Goal: Ask a question

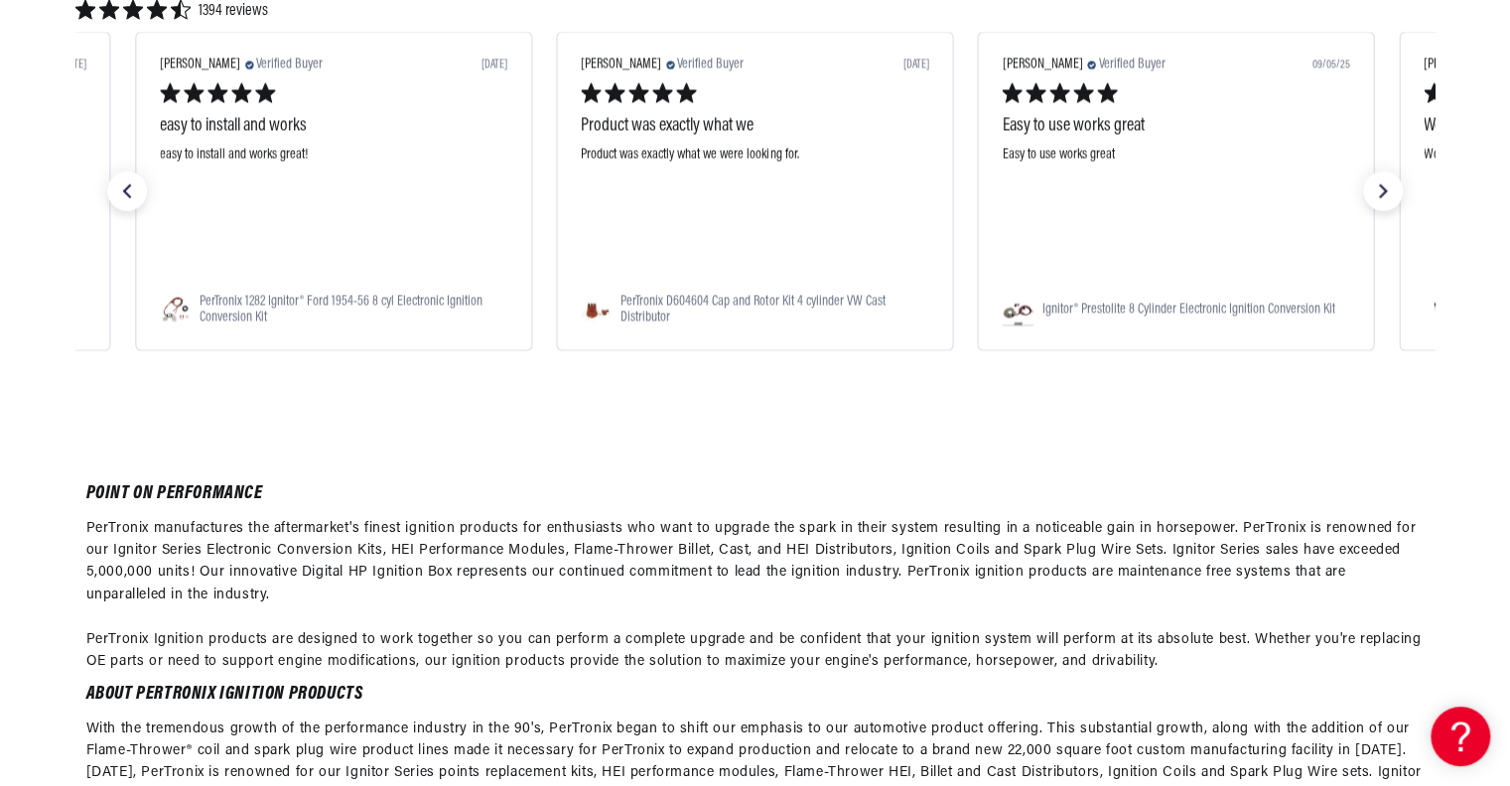
scroll to position [6055, 0]
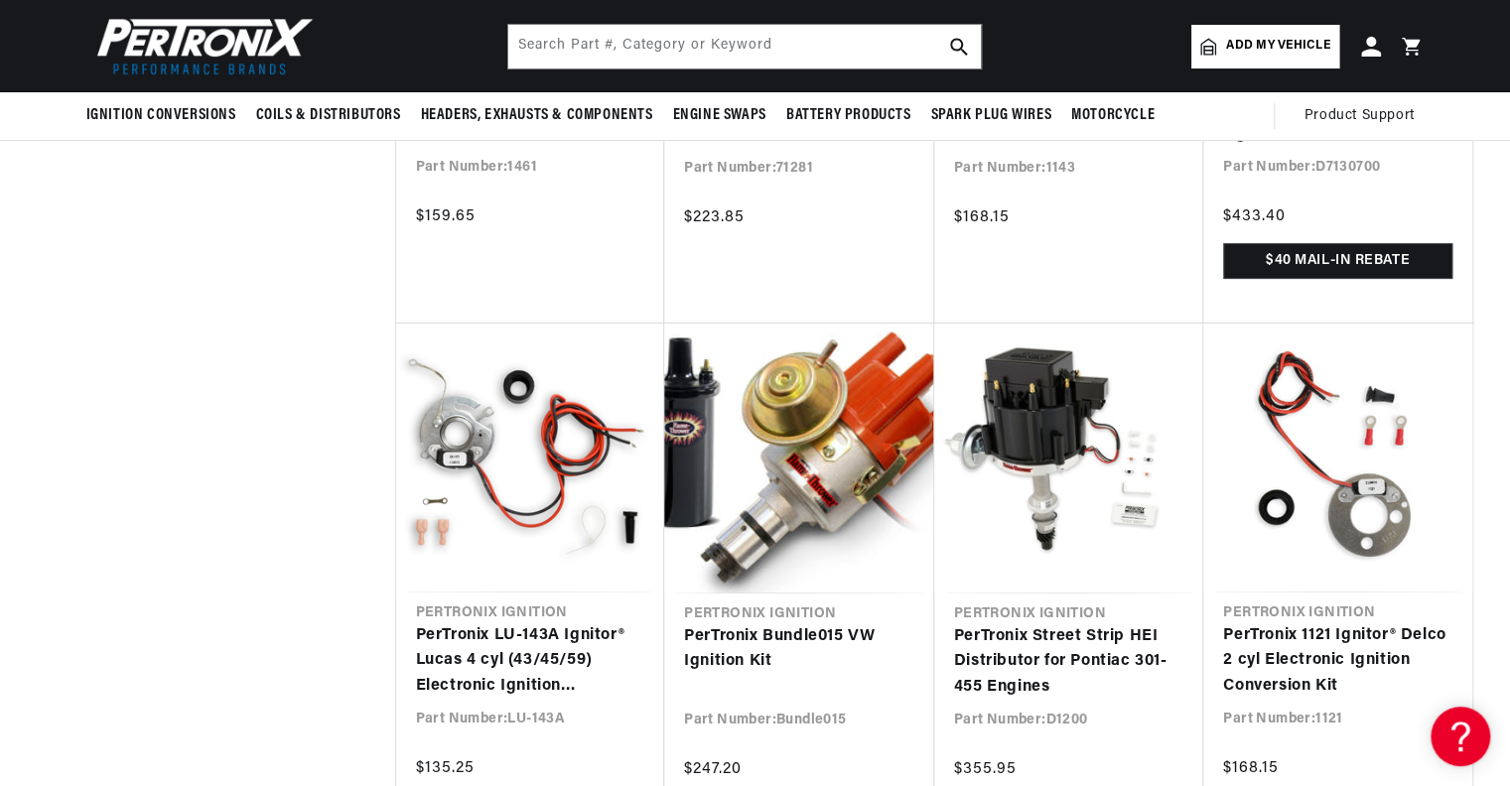
scroll to position [6750, 0]
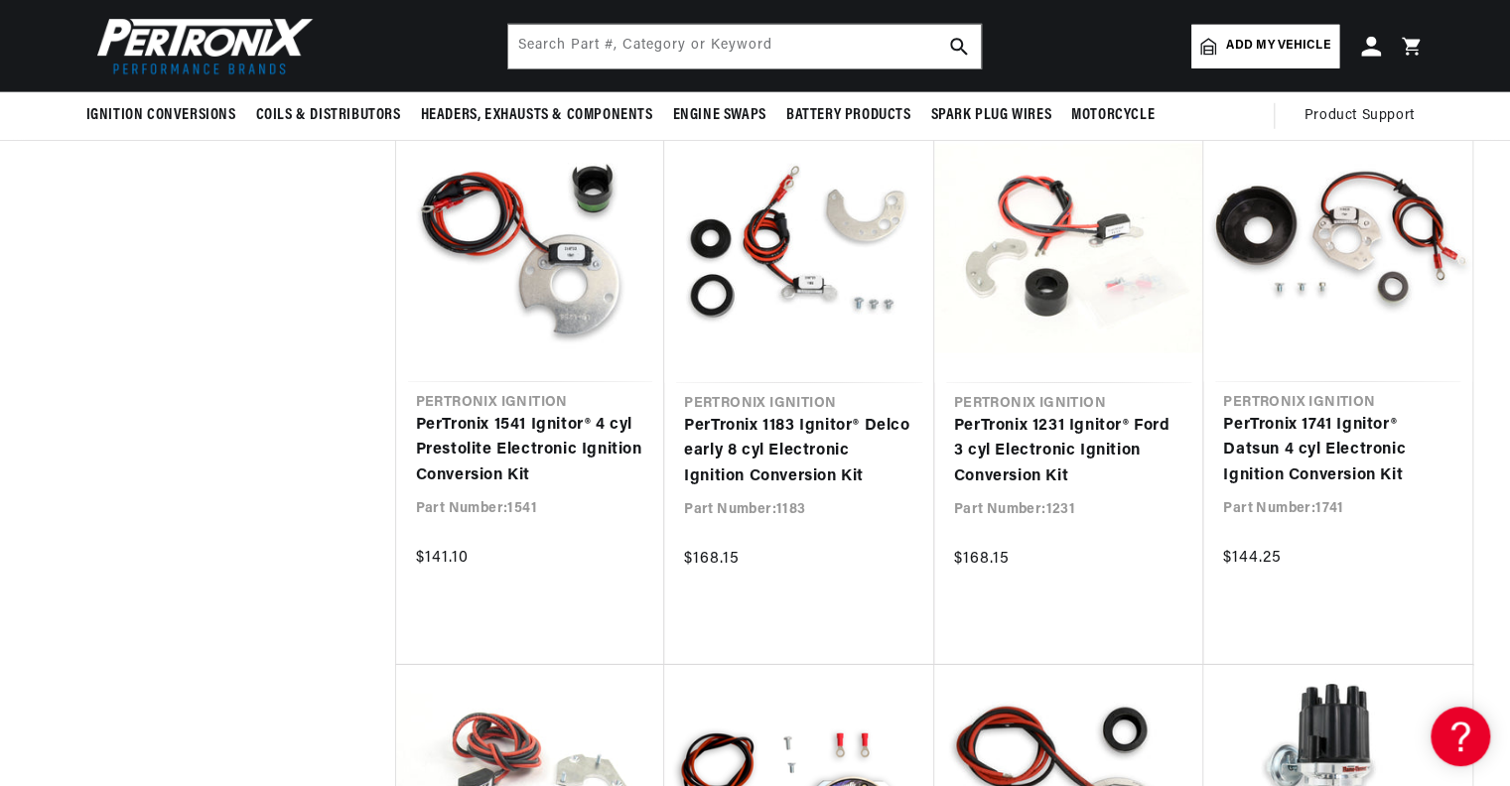
click at [1495, 771] on div at bounding box center [1495, 771] width 0 height 0
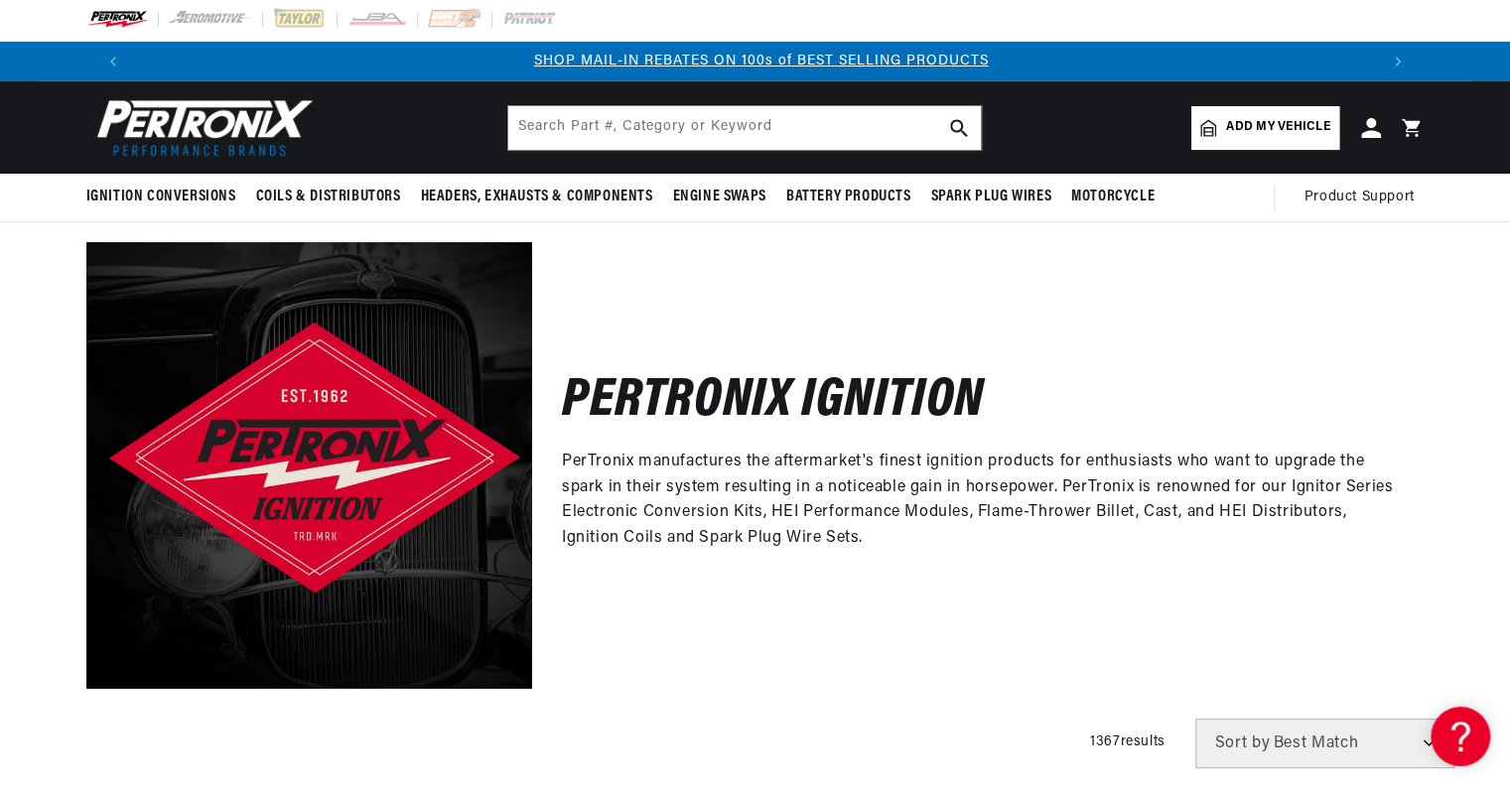
scroll to position [0, 0]
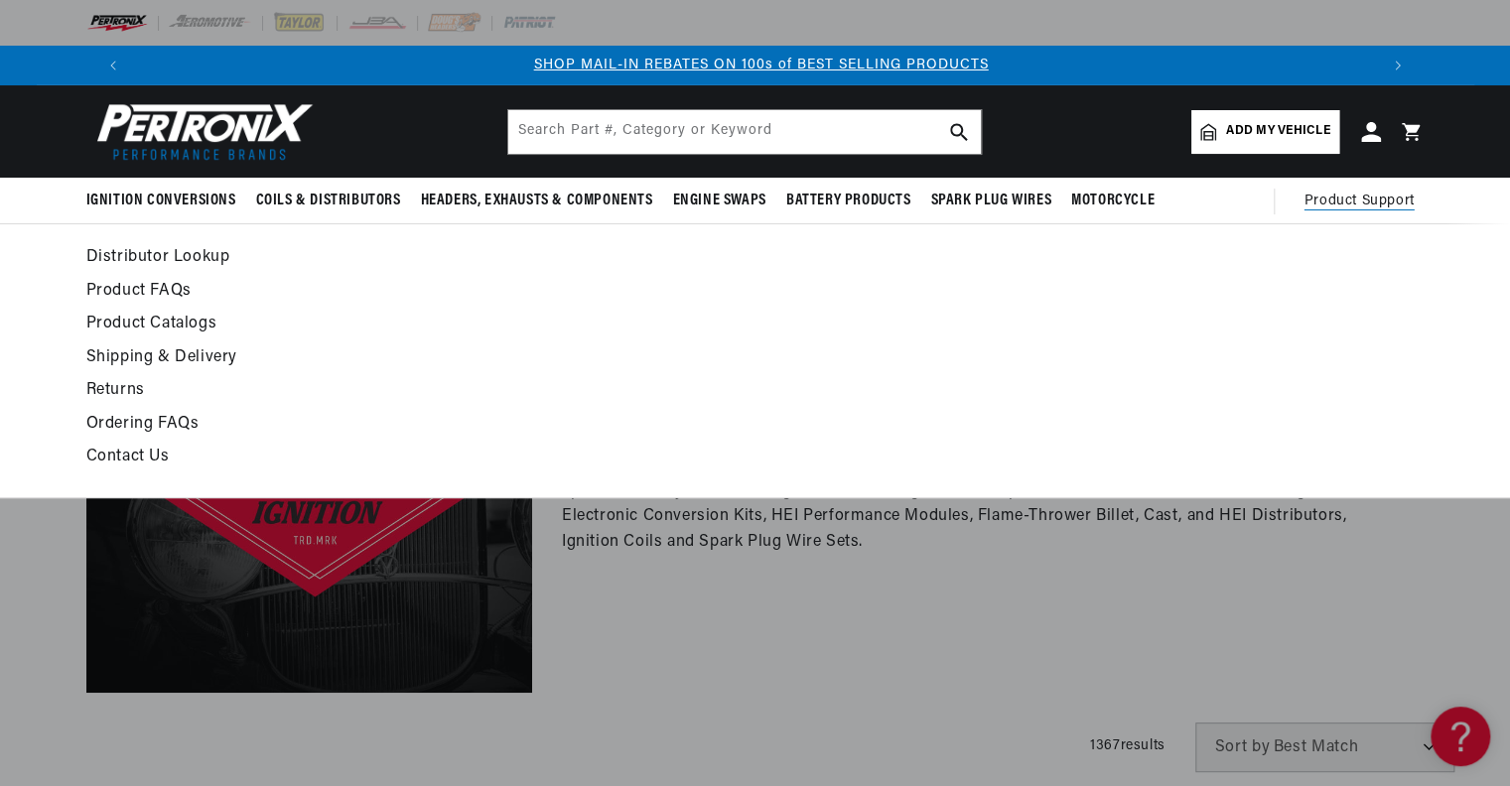
click at [1346, 195] on span "Product Support" at bounding box center [1360, 202] width 110 height 22
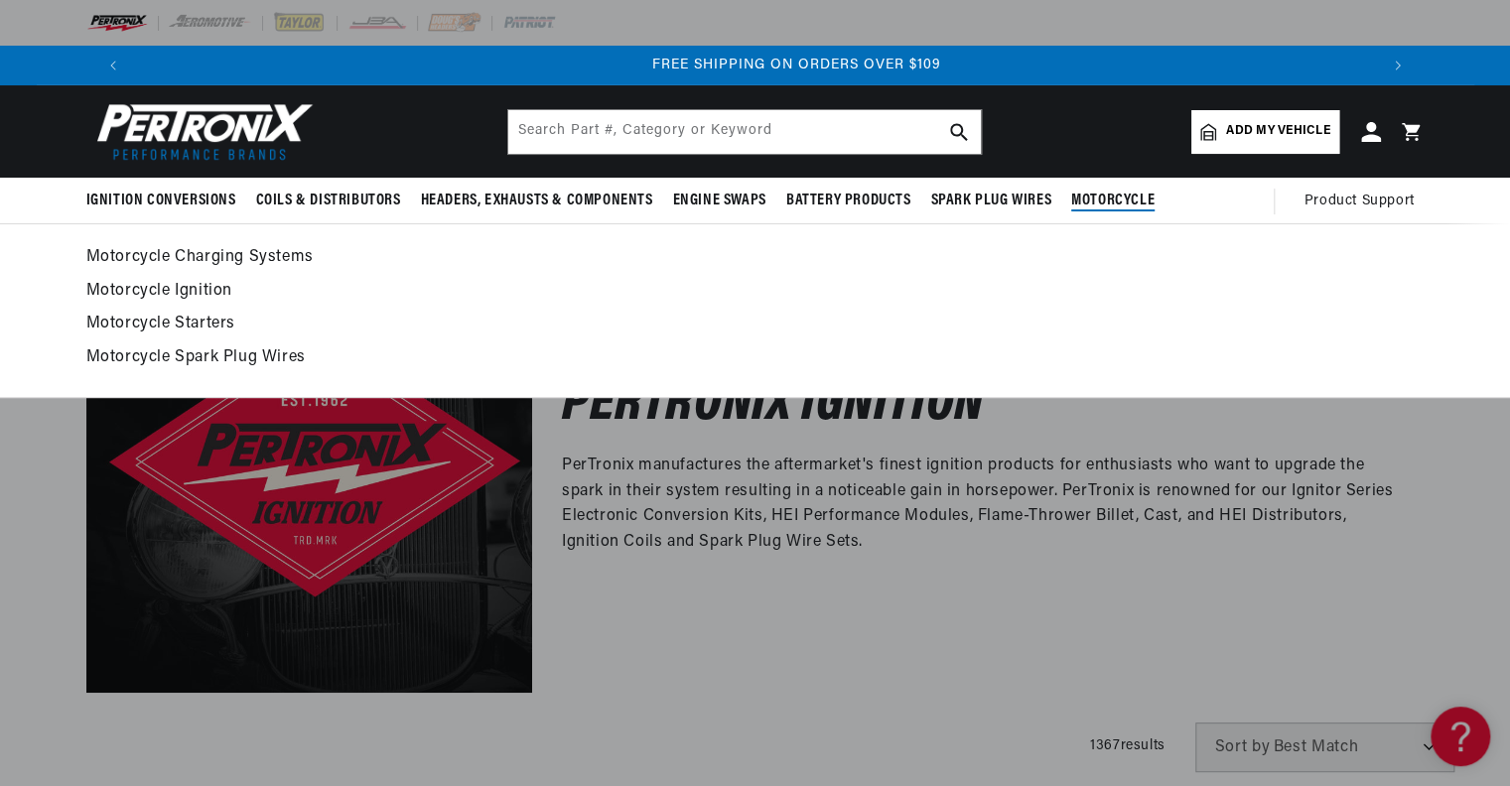
scroll to position [0, 2478]
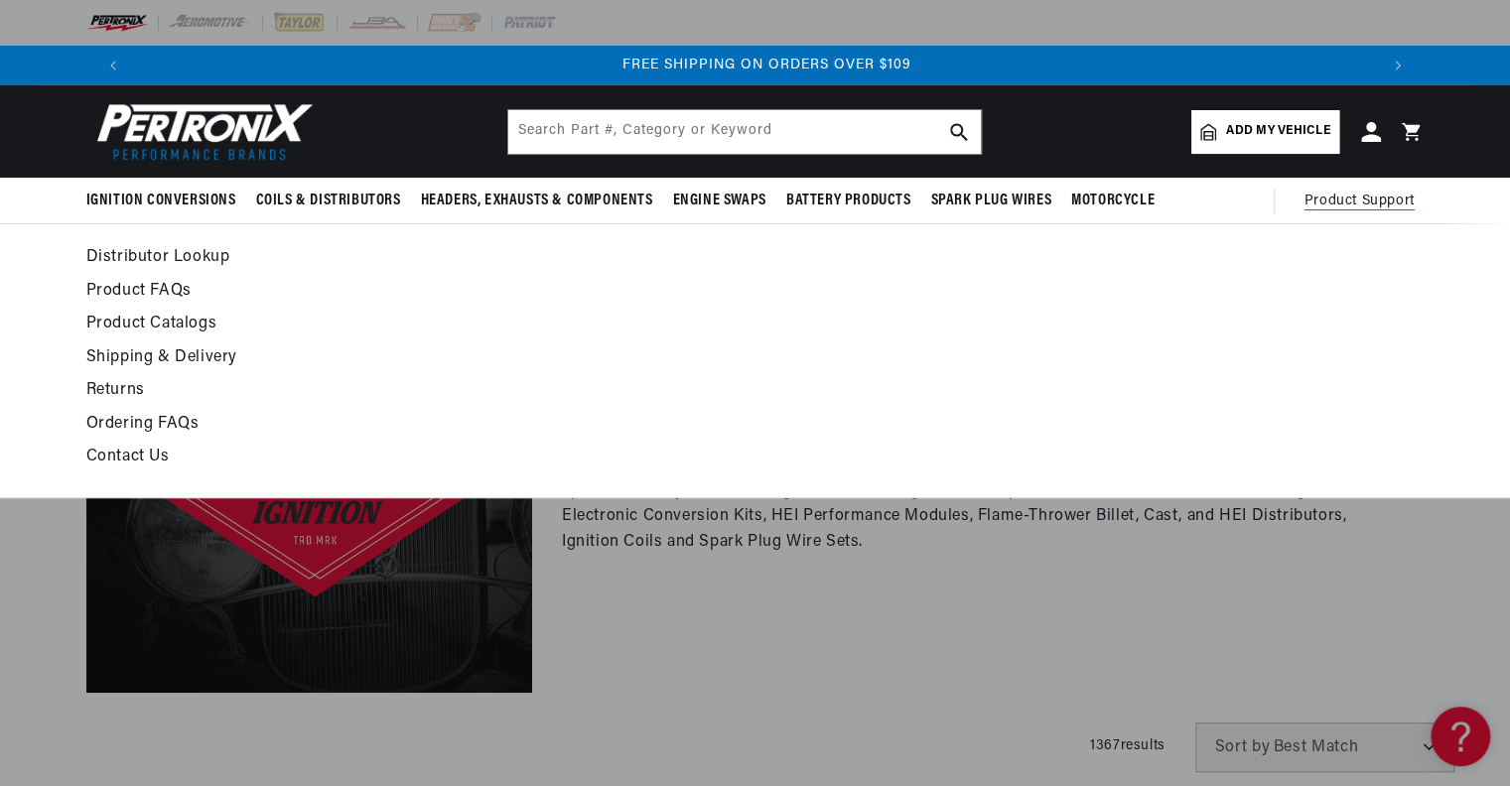
click at [136, 456] on link "Contact Us" at bounding box center [574, 458] width 976 height 28
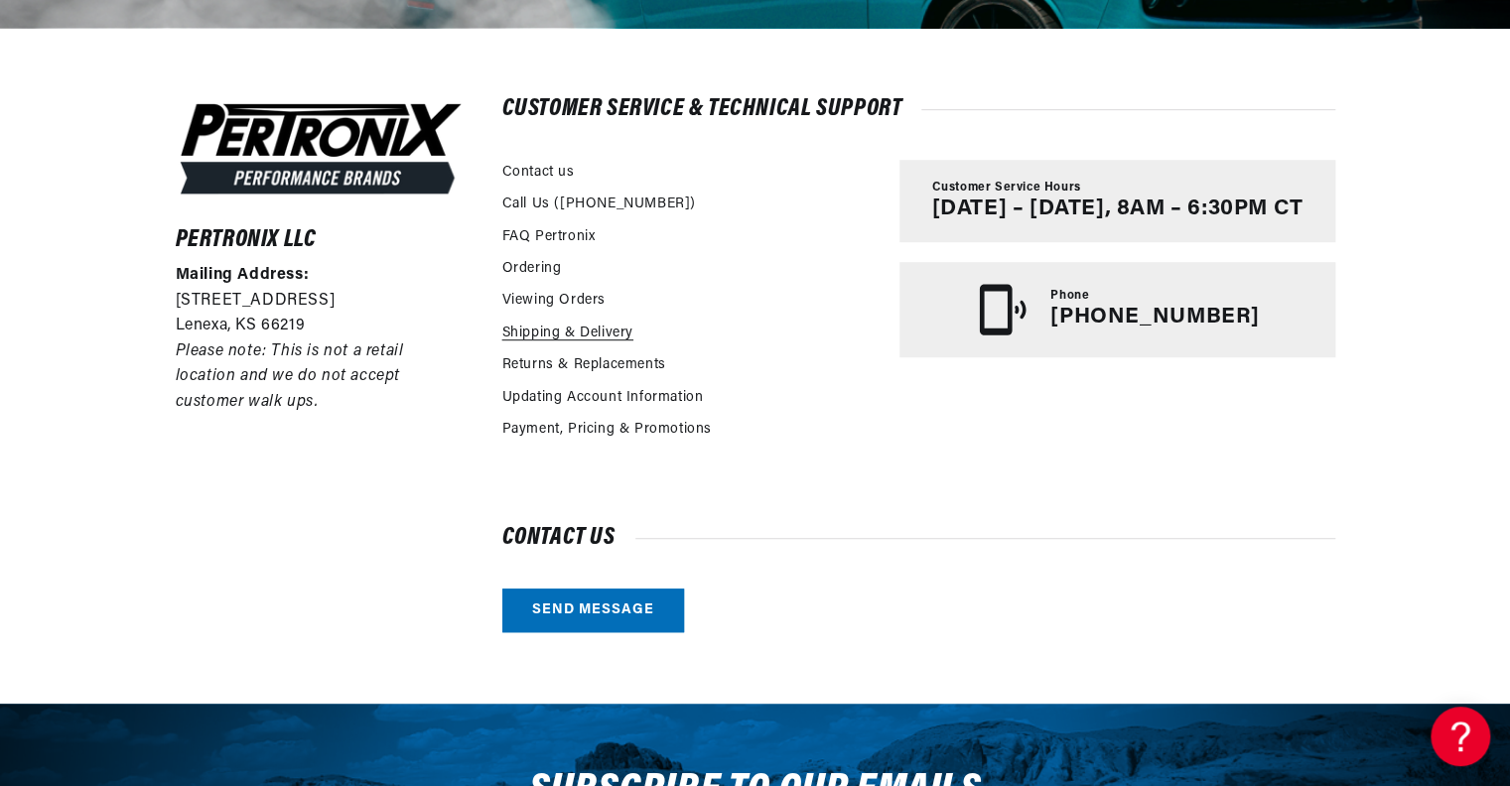
scroll to position [0, 1239]
click at [598, 365] on link "Returns & Replacements" at bounding box center [584, 365] width 164 height 22
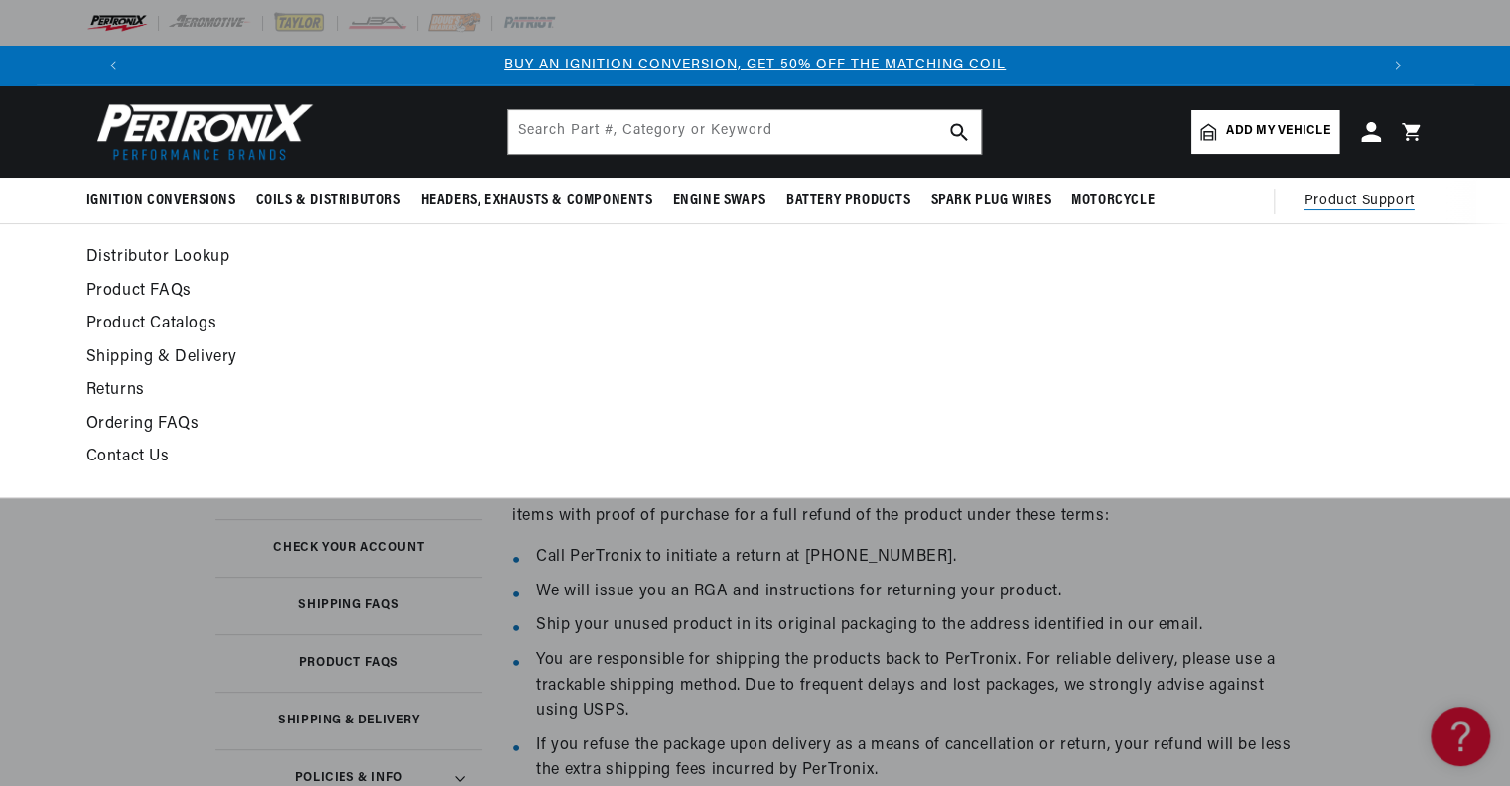
click at [1360, 208] on span "Product Support" at bounding box center [1360, 202] width 110 height 22
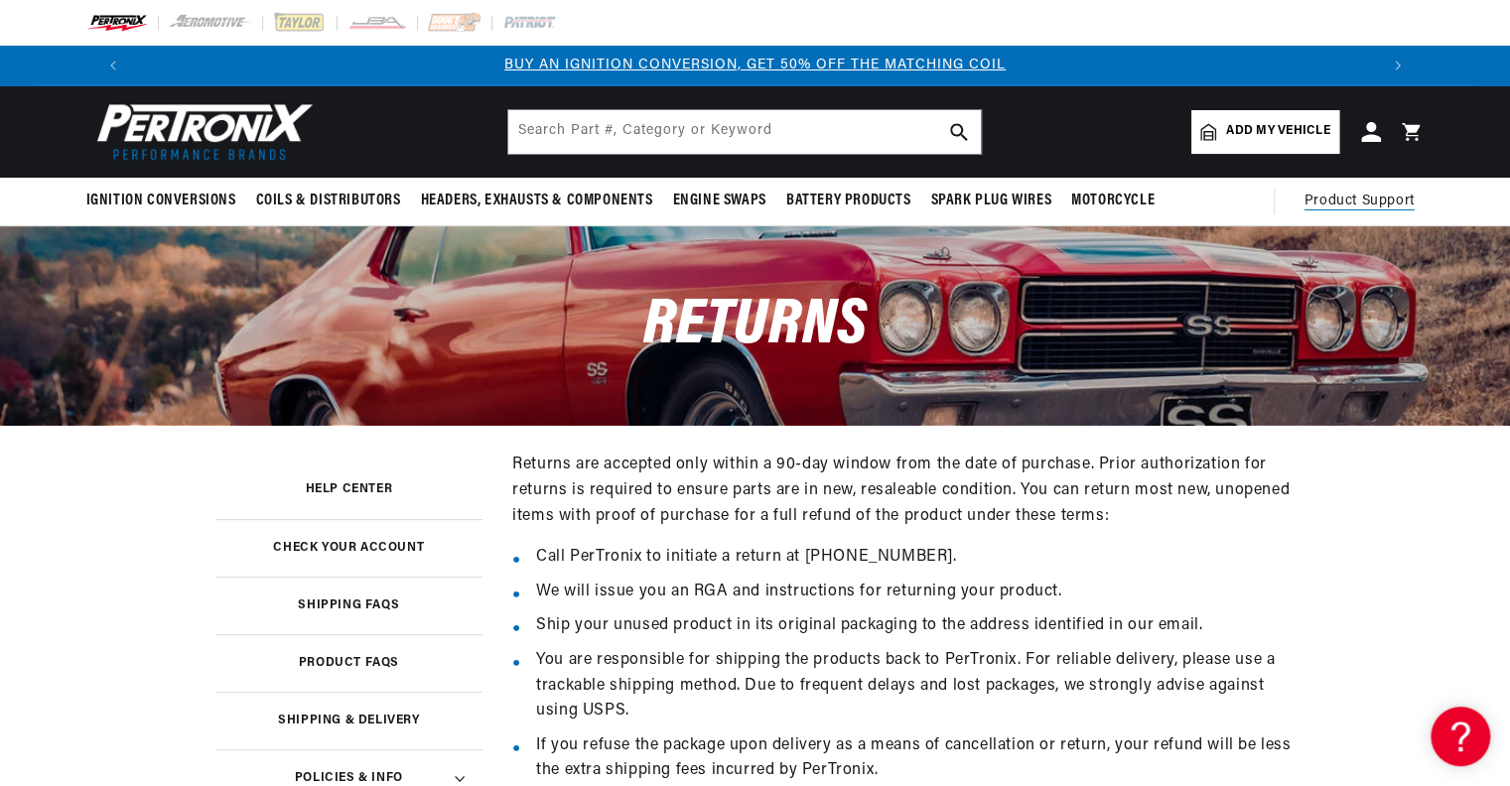
click at [1360, 208] on span "Product Support" at bounding box center [1360, 202] width 110 height 22
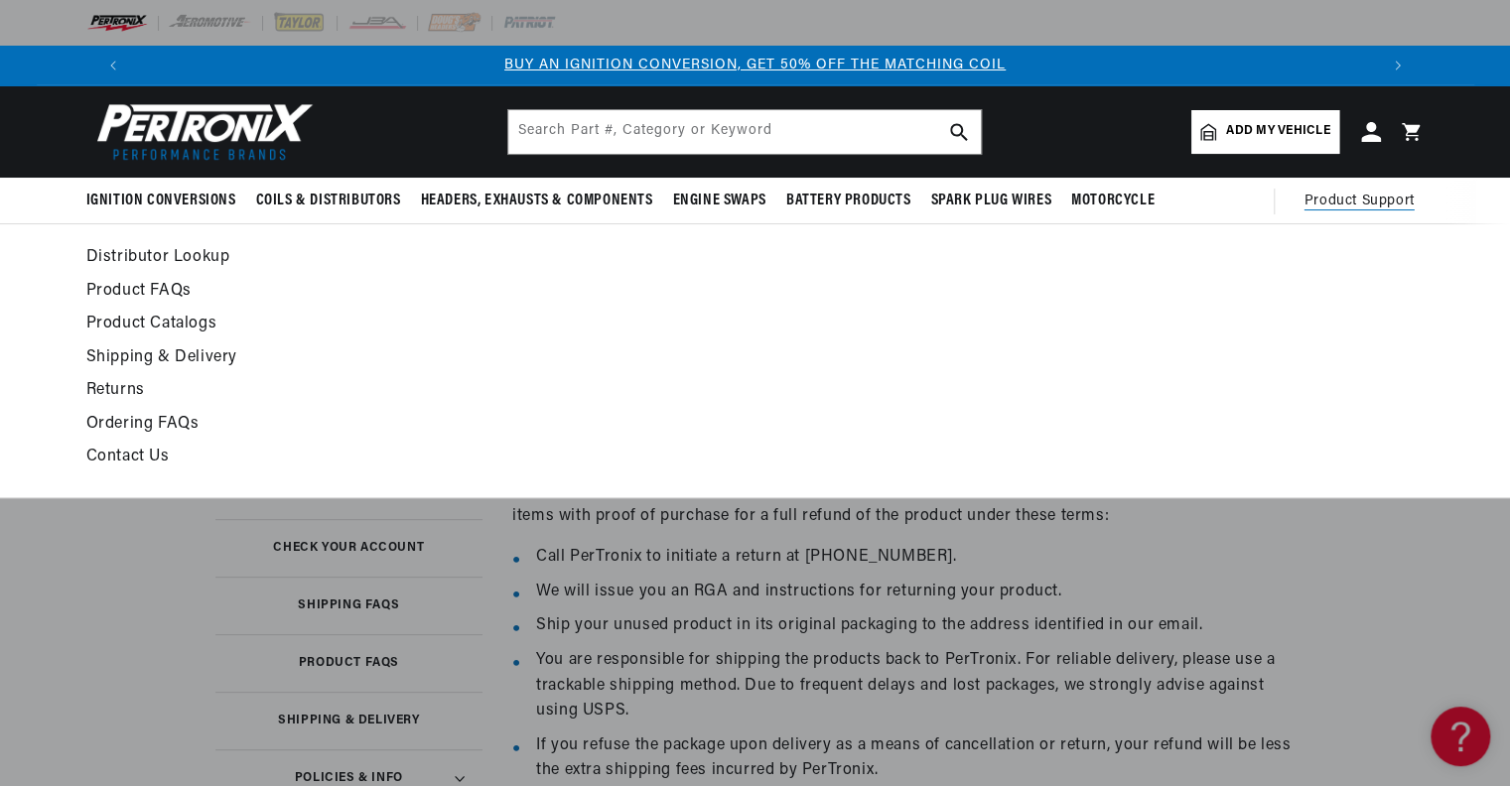
click at [109, 449] on link "Contact Us" at bounding box center [574, 458] width 976 height 28
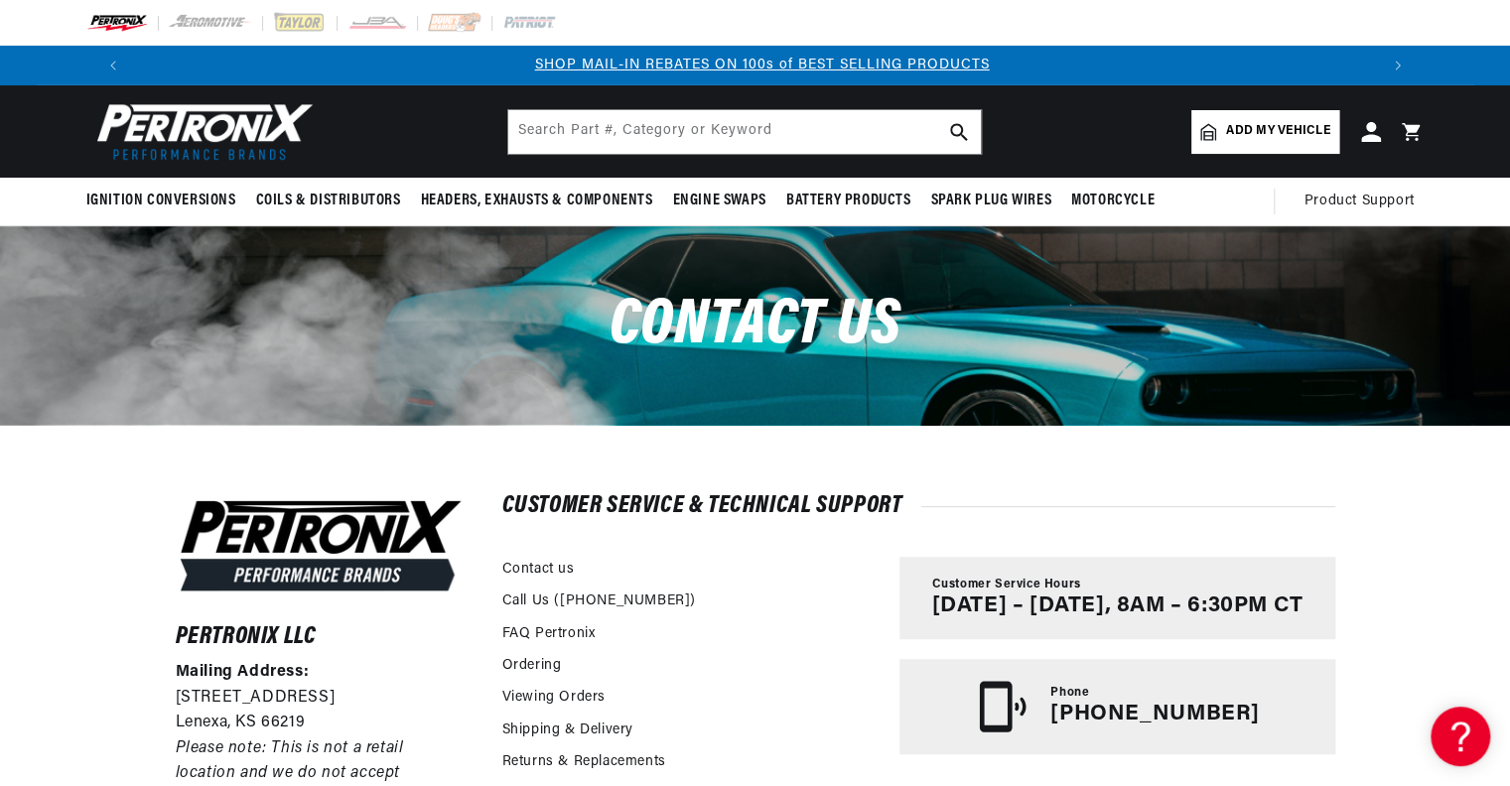
scroll to position [0, 1239]
click at [692, 166] on header "BETTER SEARCH RESULTS Add your vehicle's year, make, and model to find parts be…" at bounding box center [756, 131] width 1438 height 92
click at [697, 149] on input "text" at bounding box center [744, 132] width 473 height 44
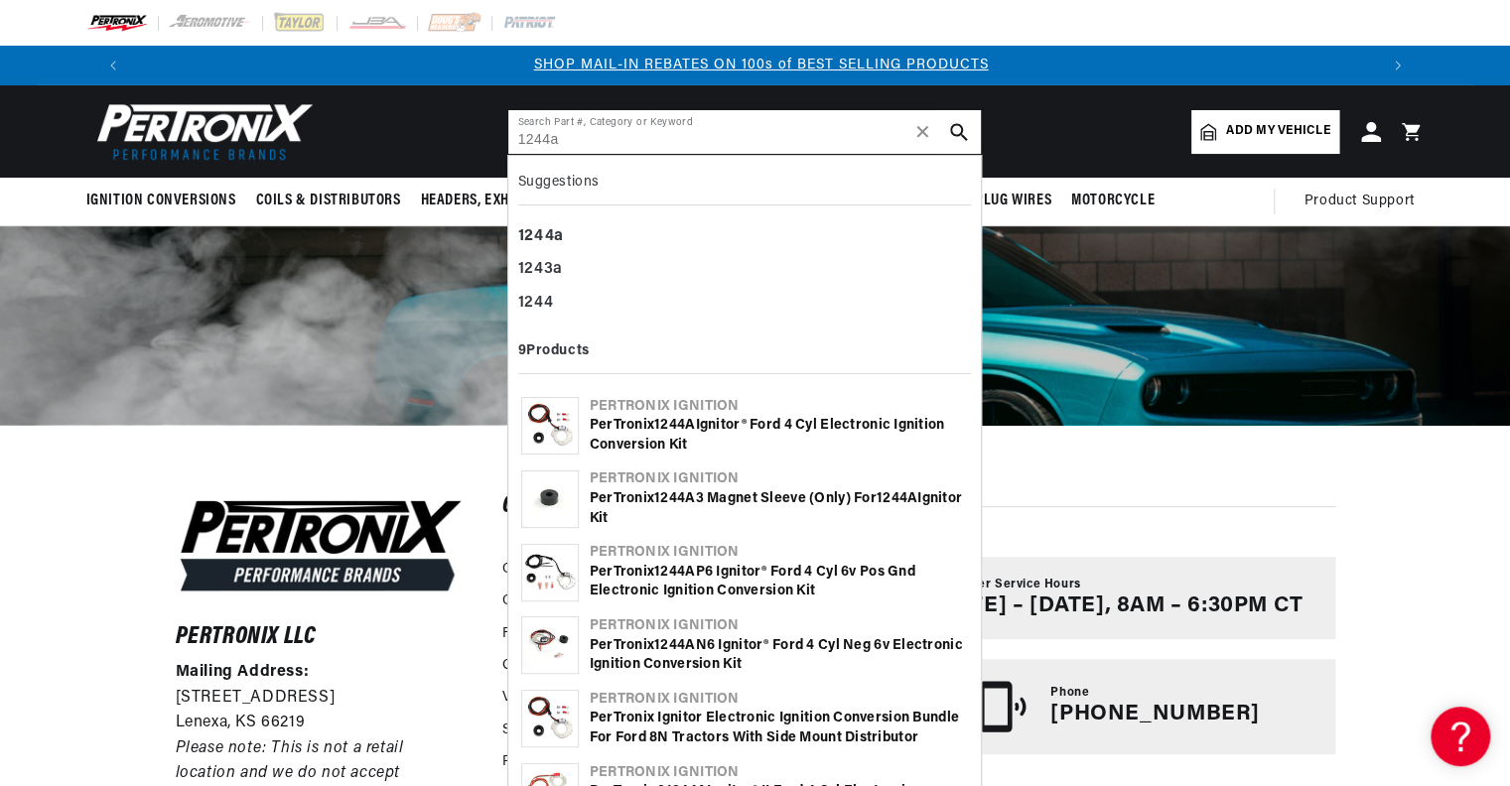
type input "1244a"
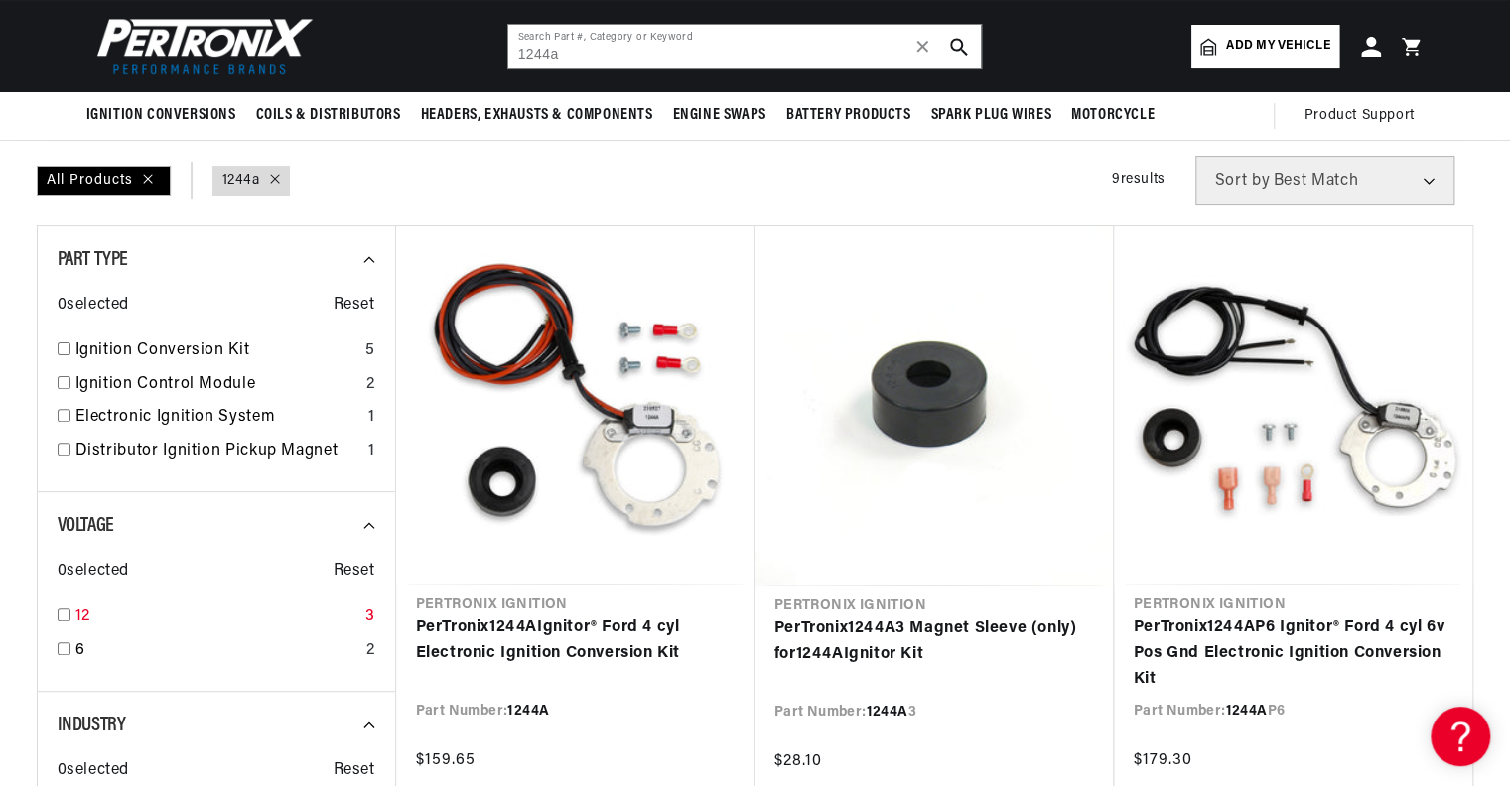
click at [64, 616] on input "checkbox" at bounding box center [64, 615] width 13 height 13
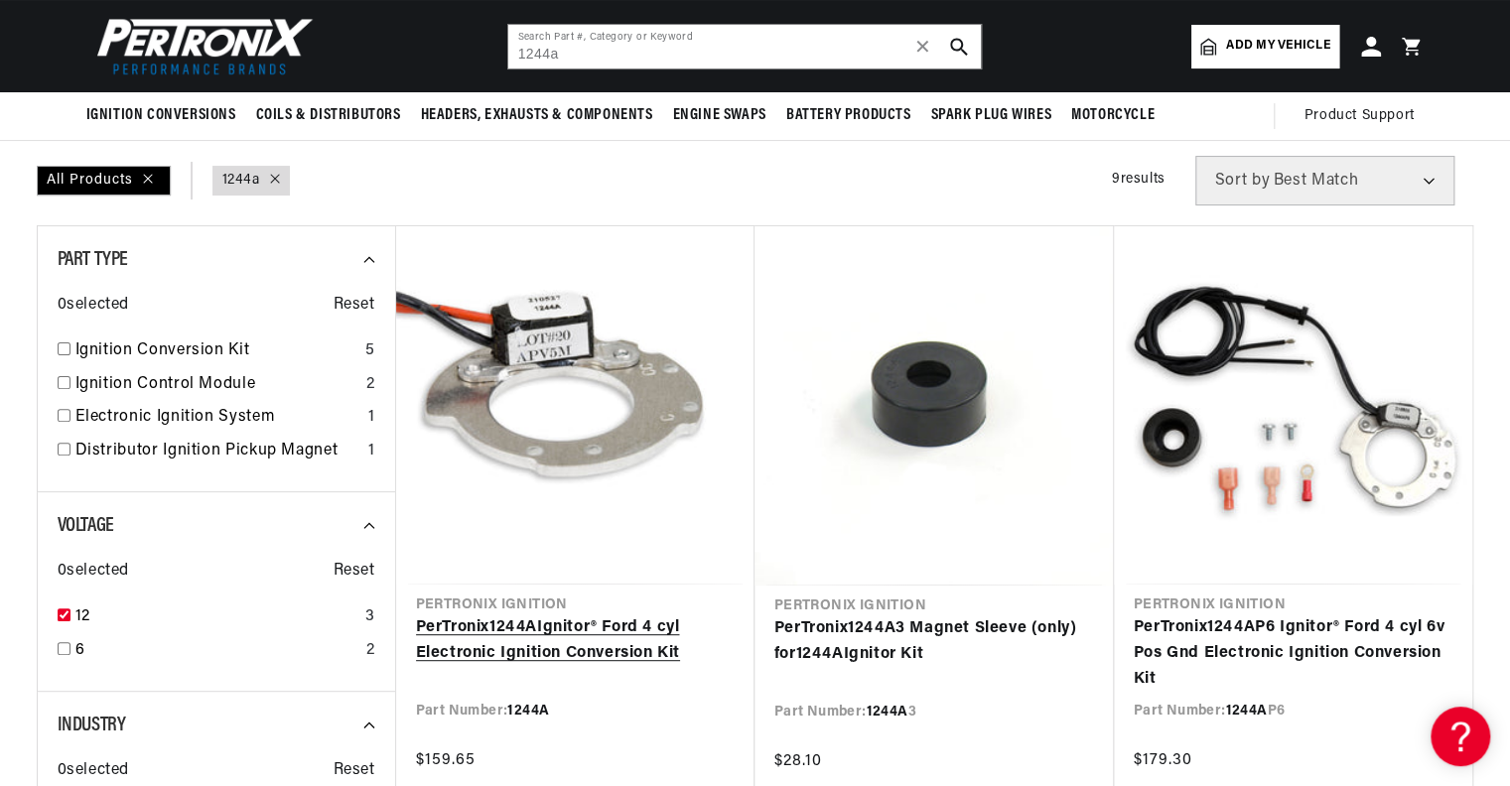
checkbox input "true"
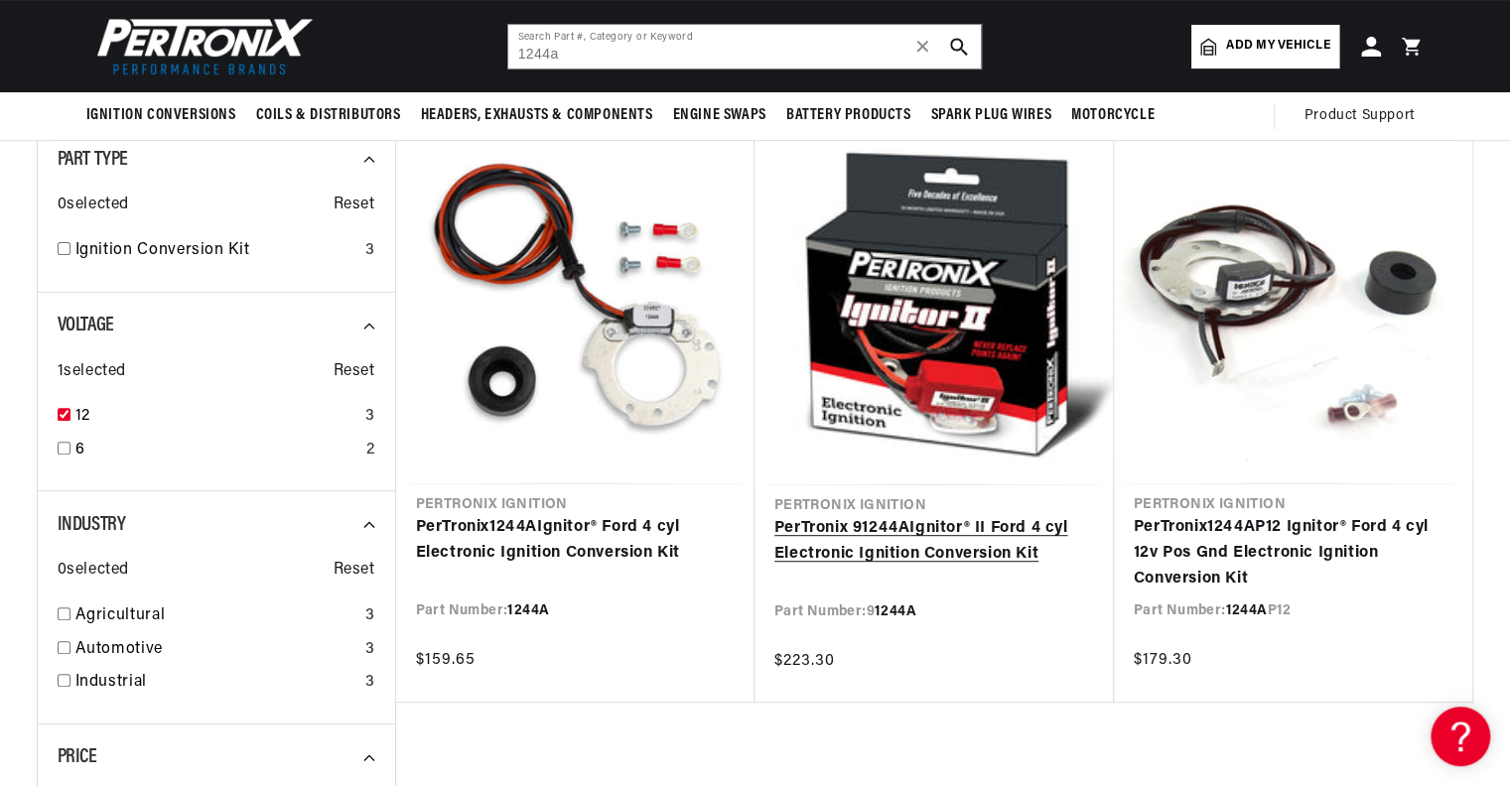
scroll to position [0, 2478]
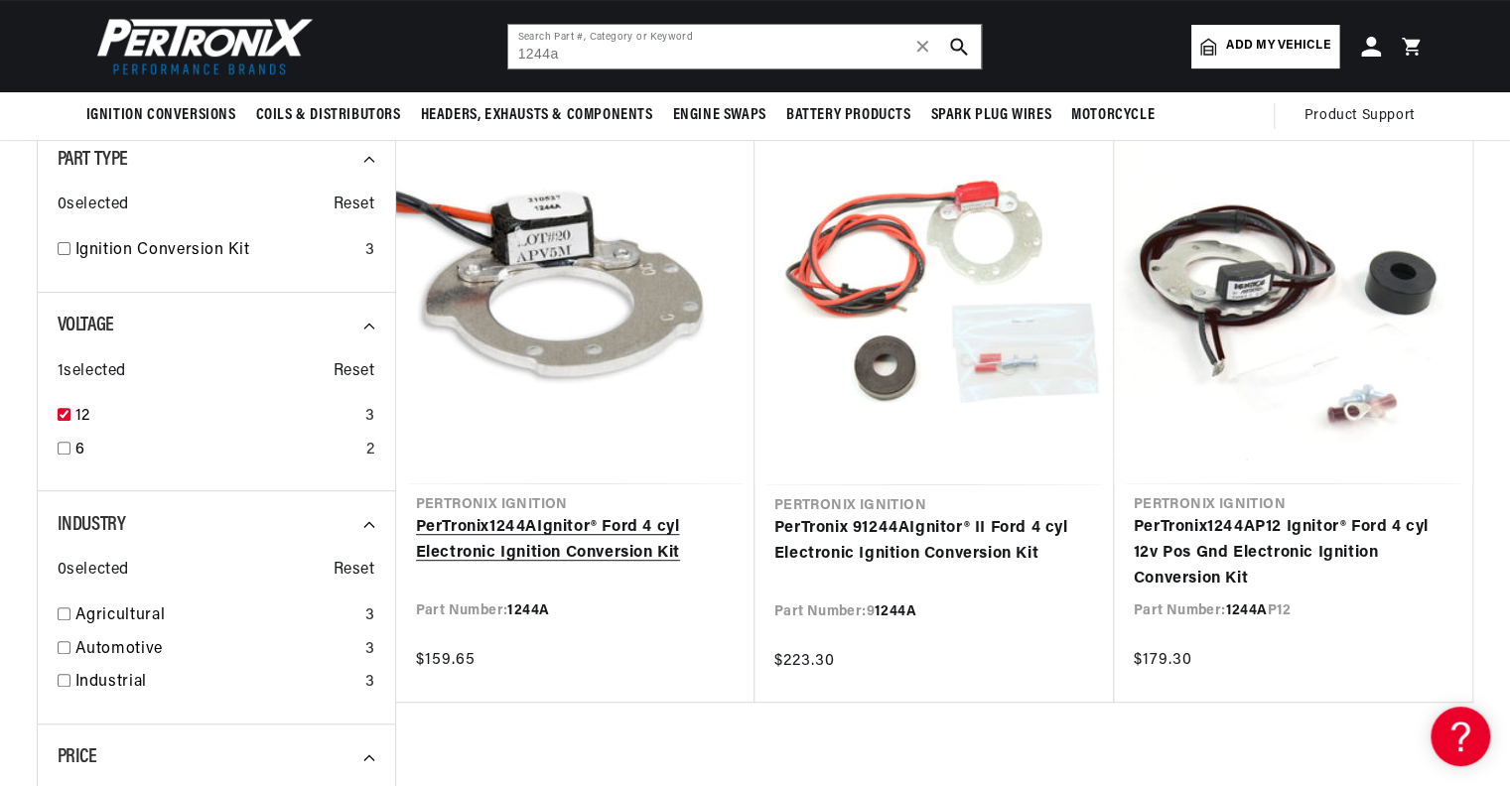
click at [560, 521] on link "PerTronix 1244A Ignitor® Ford 4 cyl Electronic Ignition Conversion Kit" at bounding box center [575, 540] width 319 height 51
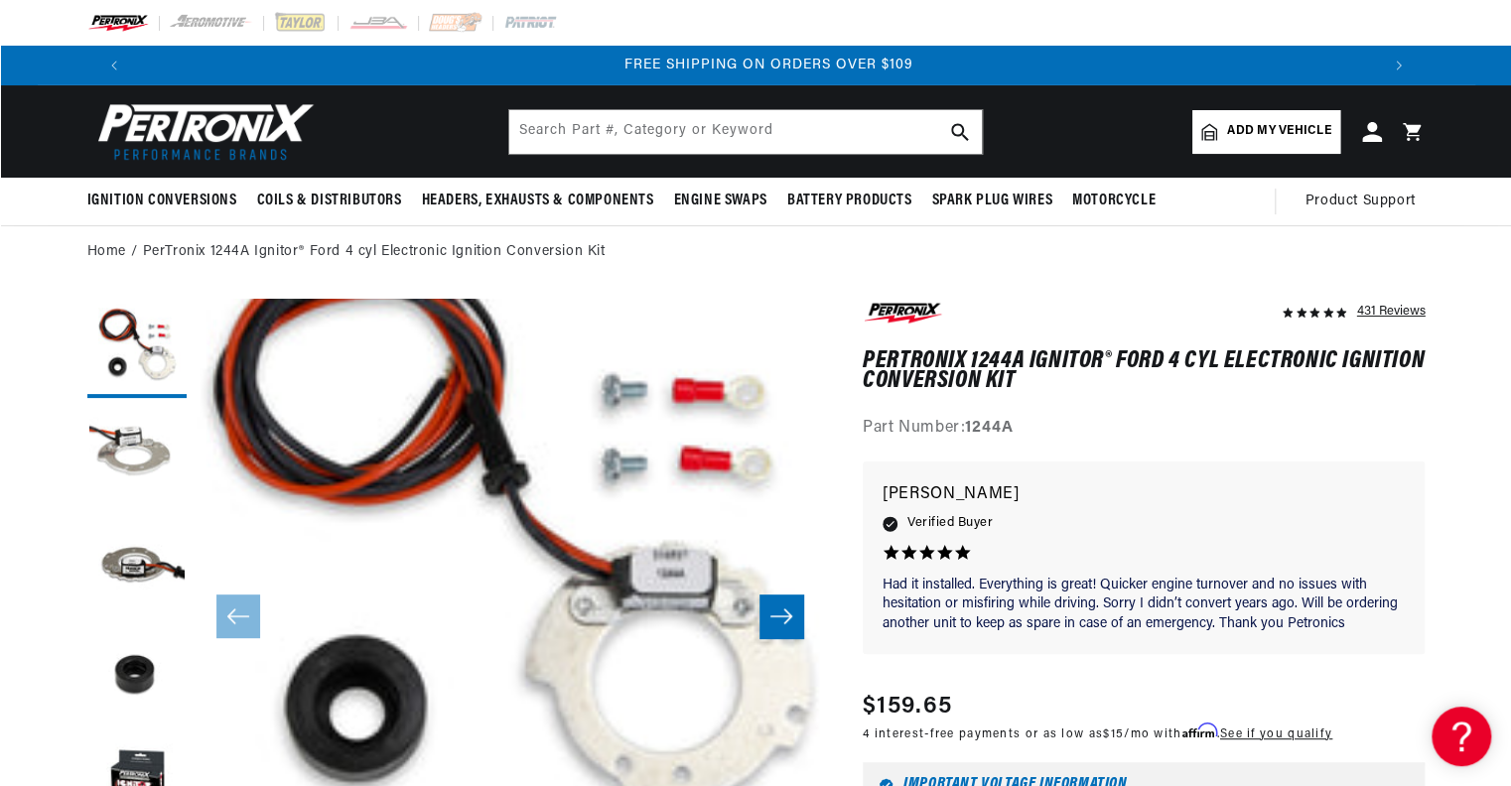
scroll to position [0, 2478]
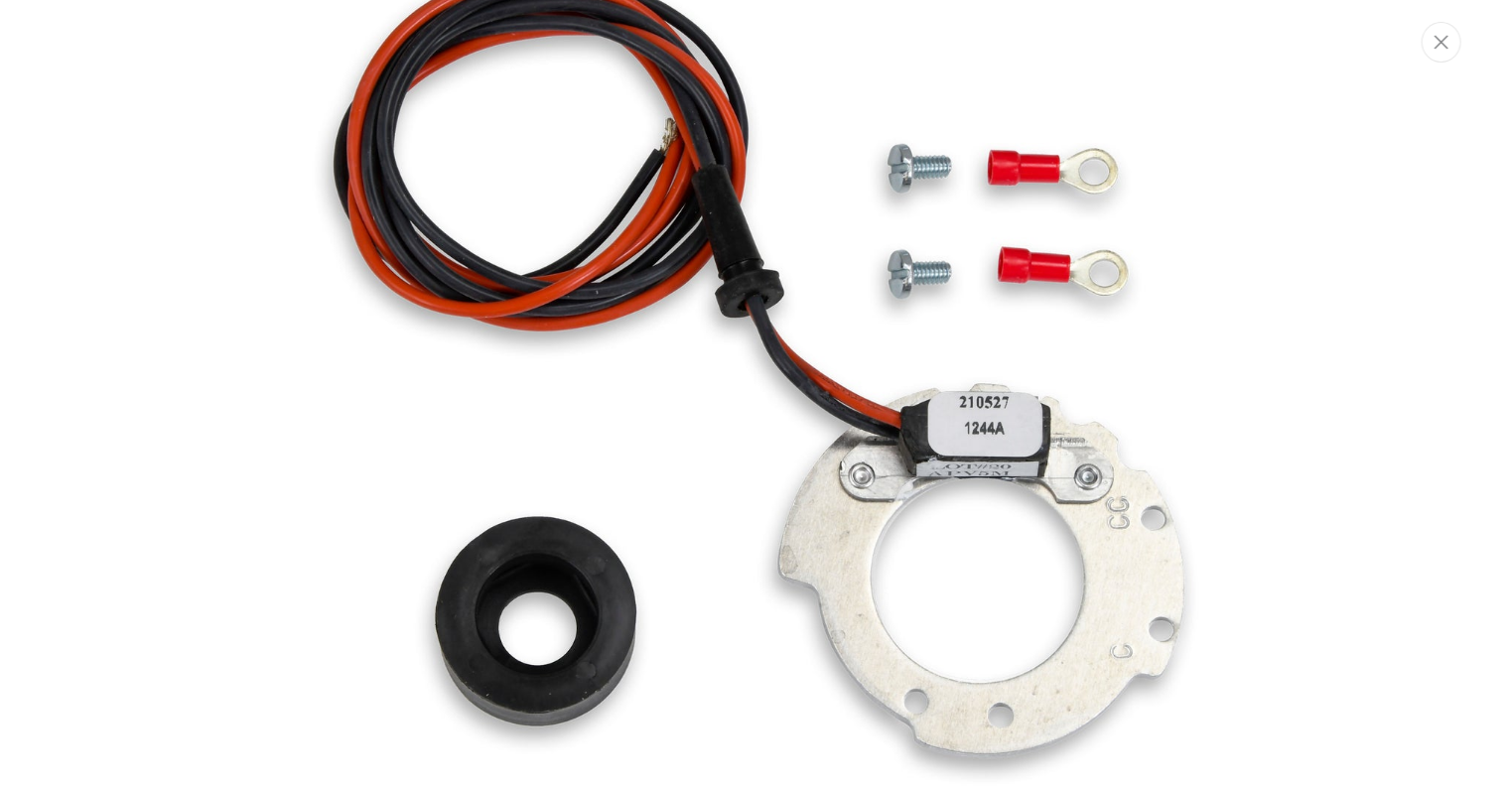
scroll to position [0, 0]
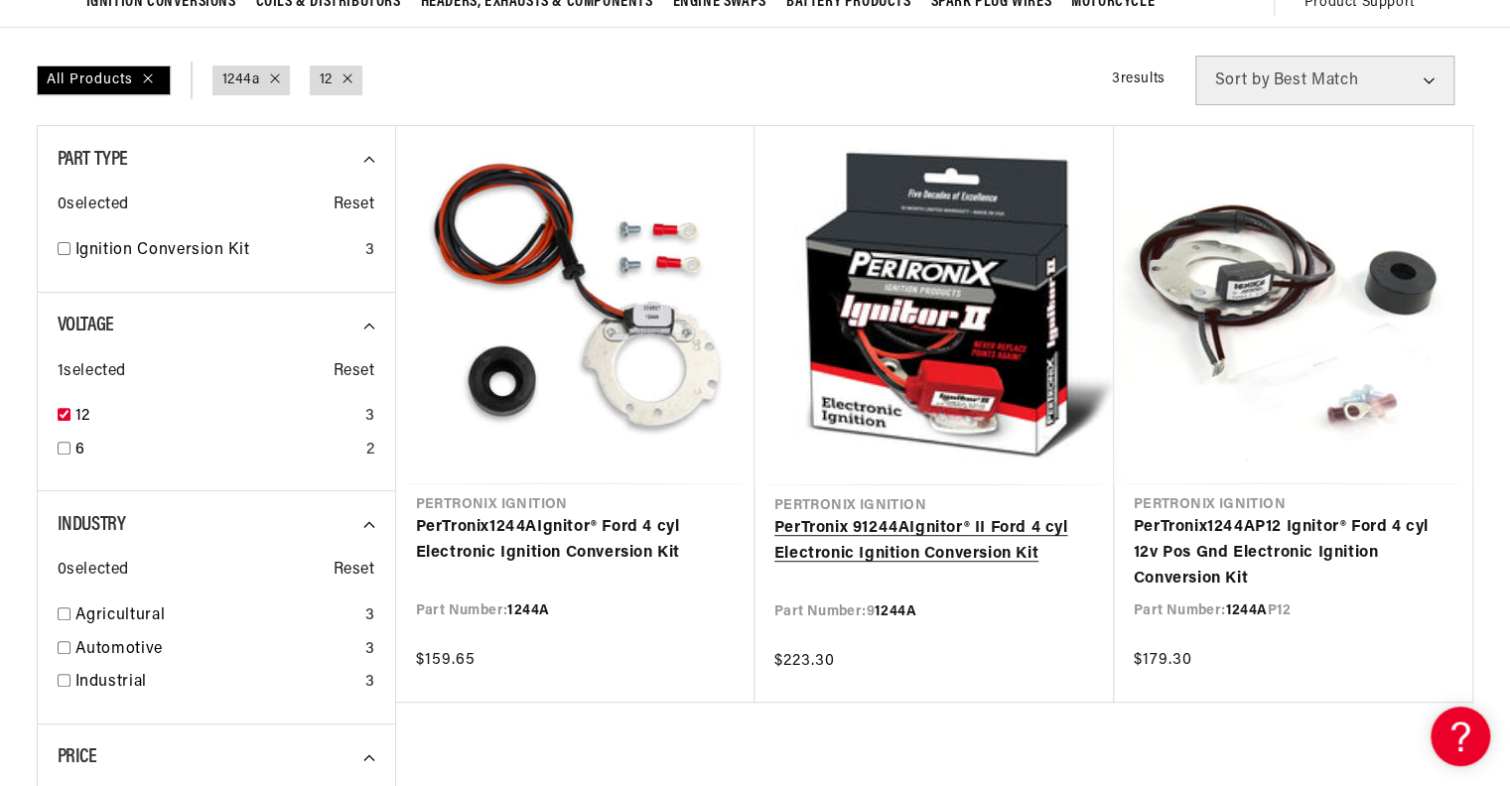
click at [953, 532] on link "PerTronix 9 1244A Ignitor® II Ford 4 cyl Electronic Ignition Conversion Kit" at bounding box center [934, 541] width 320 height 51
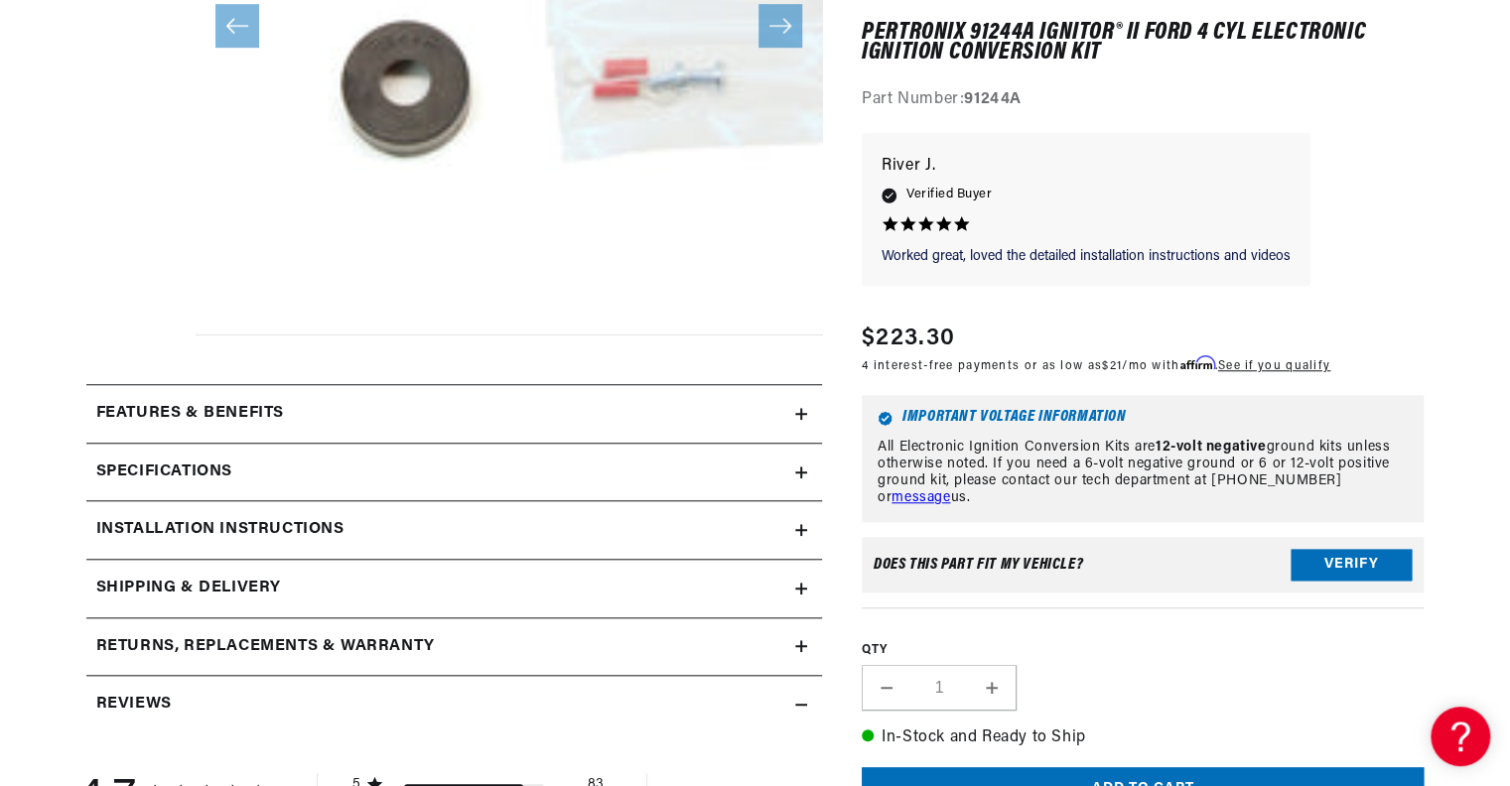
scroll to position [596, 0]
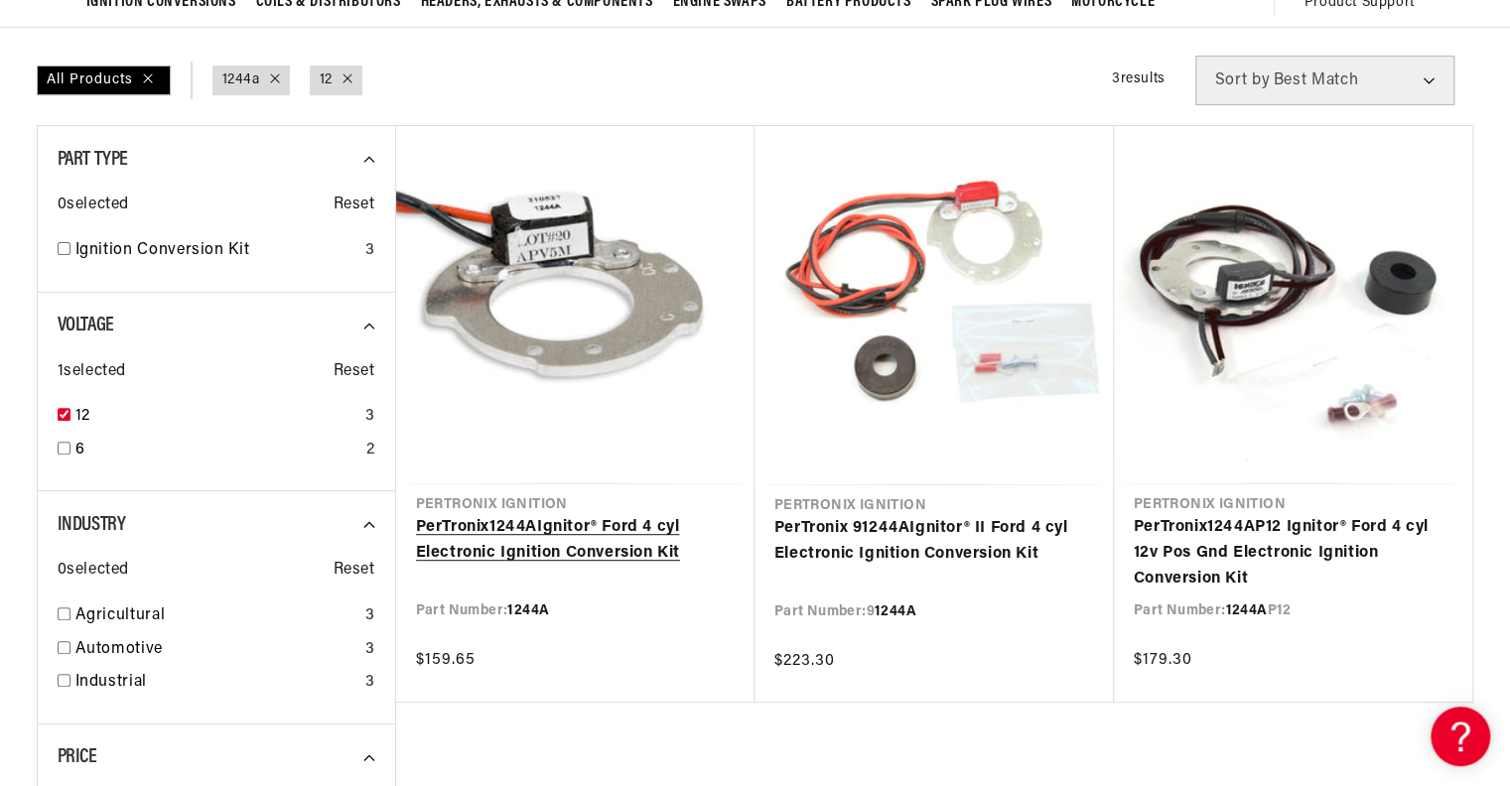
click at [650, 534] on link "PerTronix 1244A Ignitor® Ford 4 cyl Electronic Ignition Conversion Kit" at bounding box center [575, 540] width 319 height 51
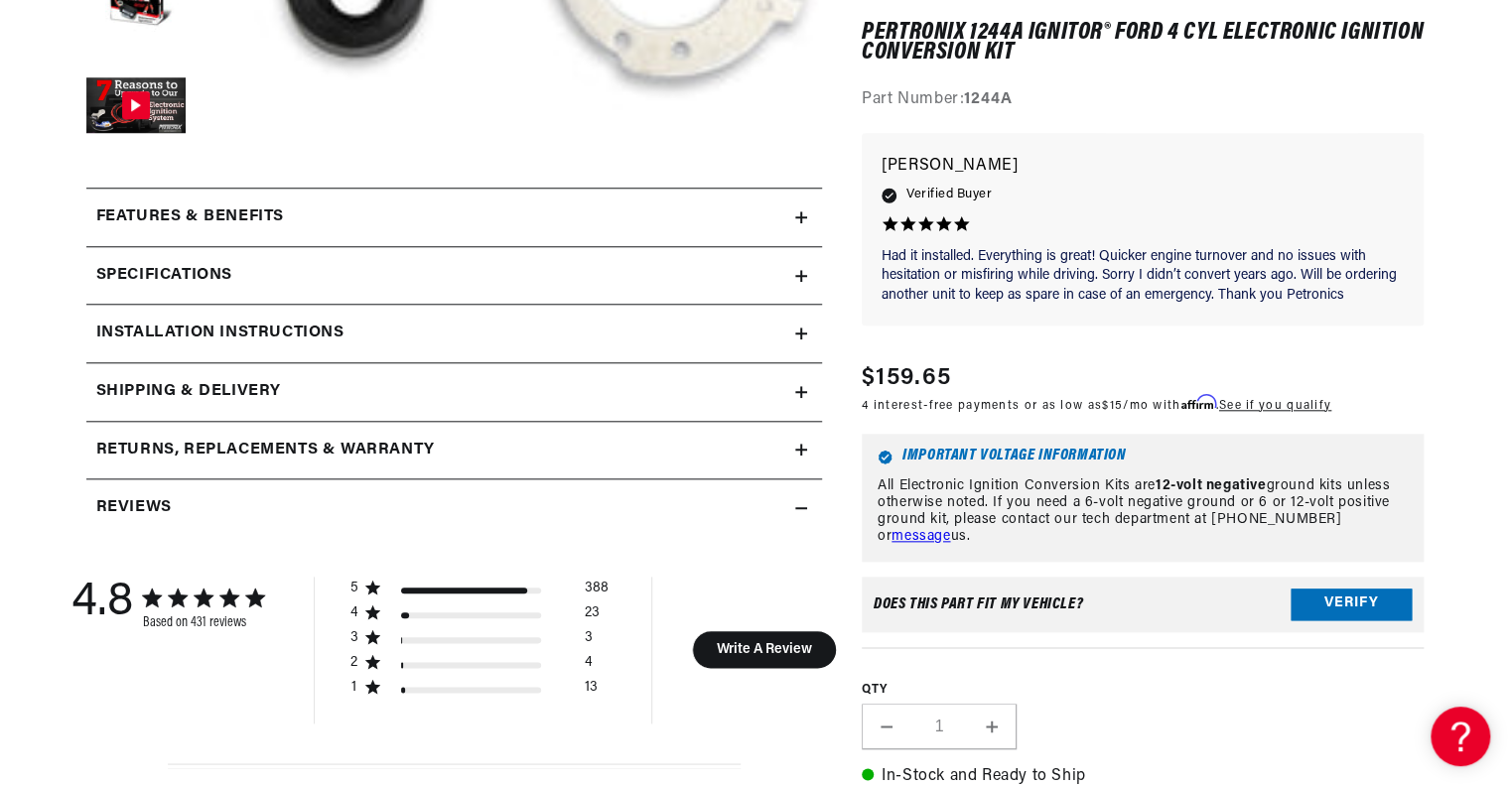
scroll to position [793, 0]
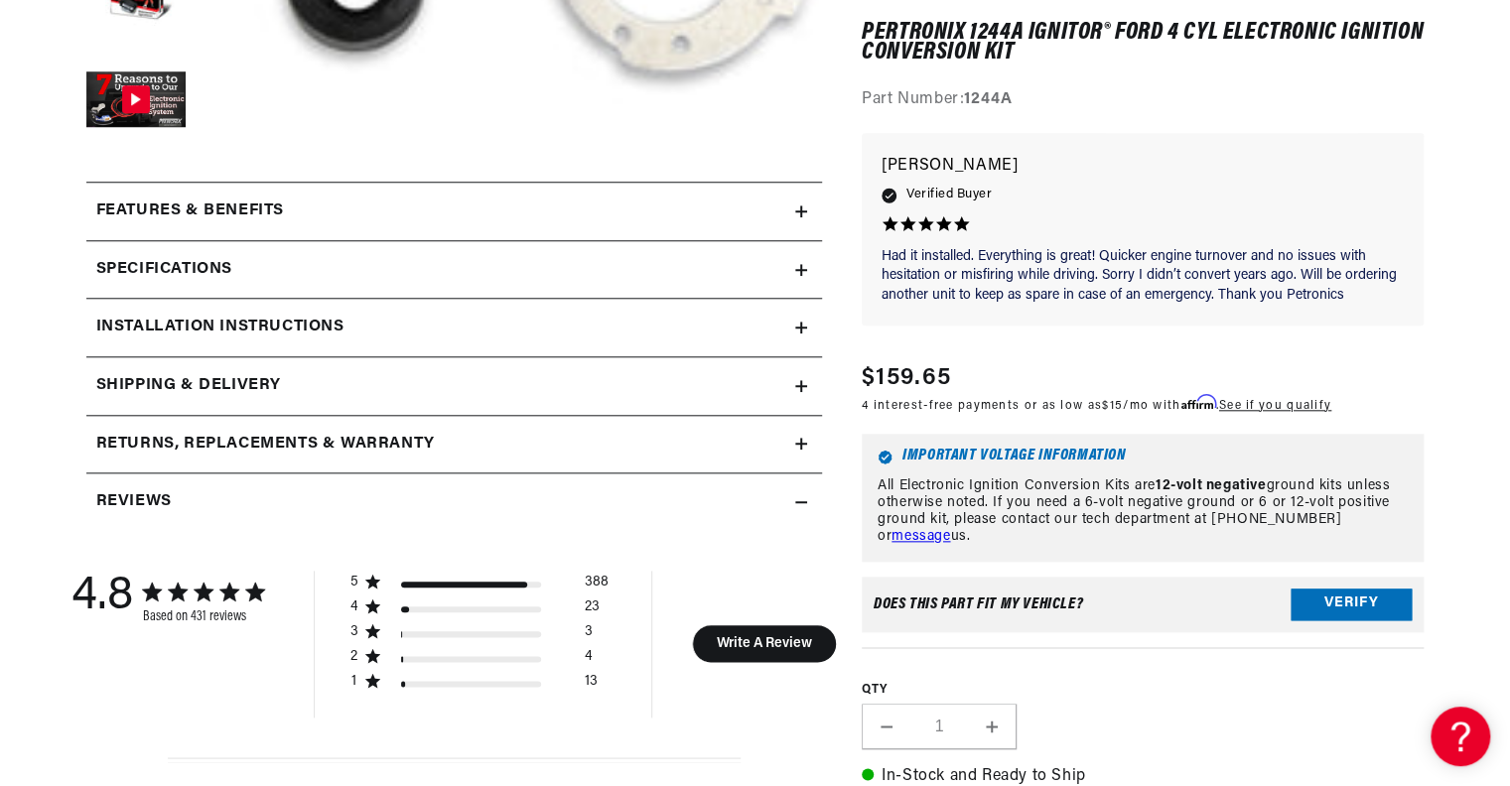
click at [395, 270] on div "Specifications" at bounding box center [440, 270] width 709 height 26
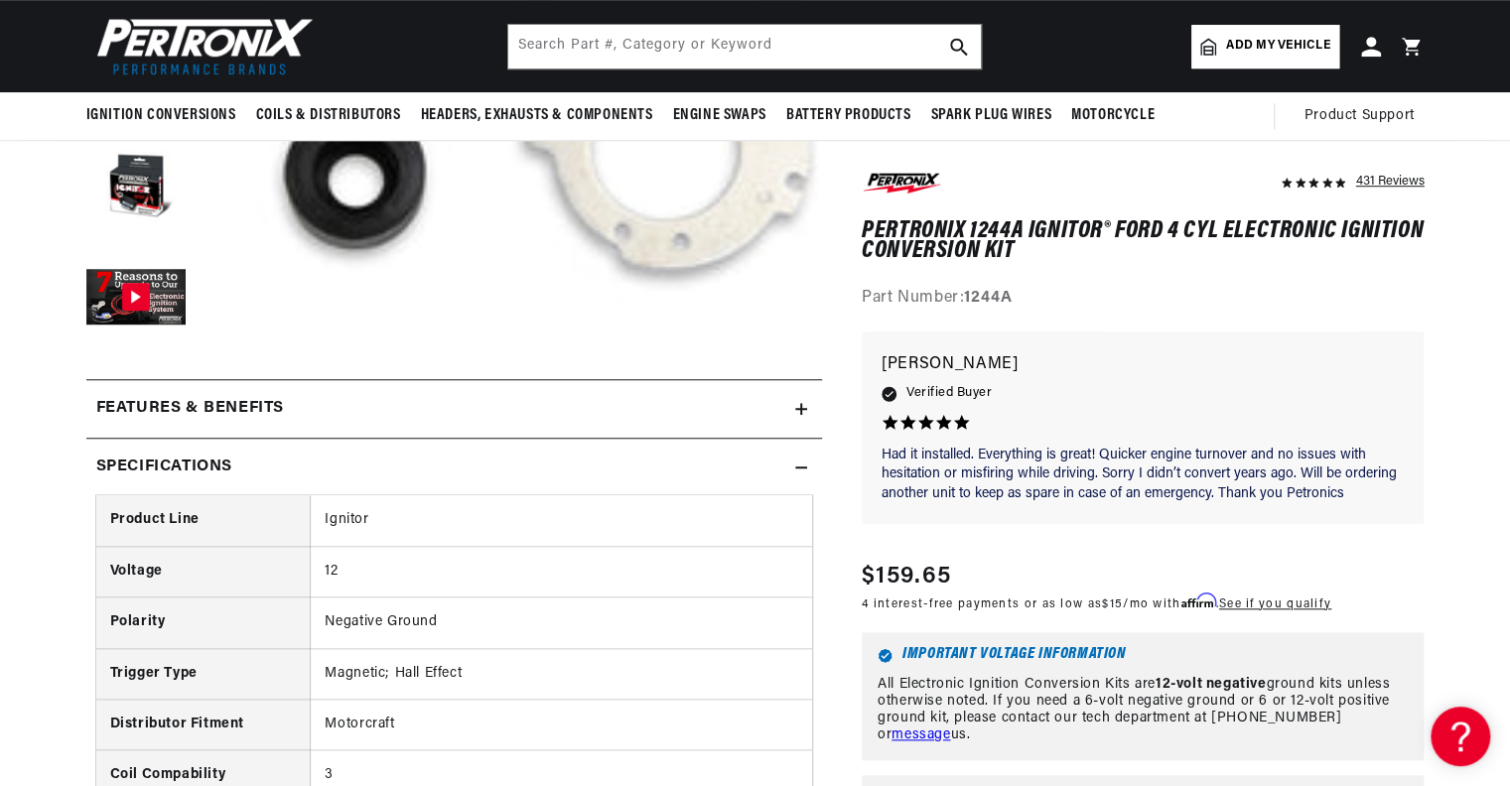
scroll to position [0, 0]
click at [347, 411] on div "Features & Benefits" at bounding box center [440, 409] width 709 height 26
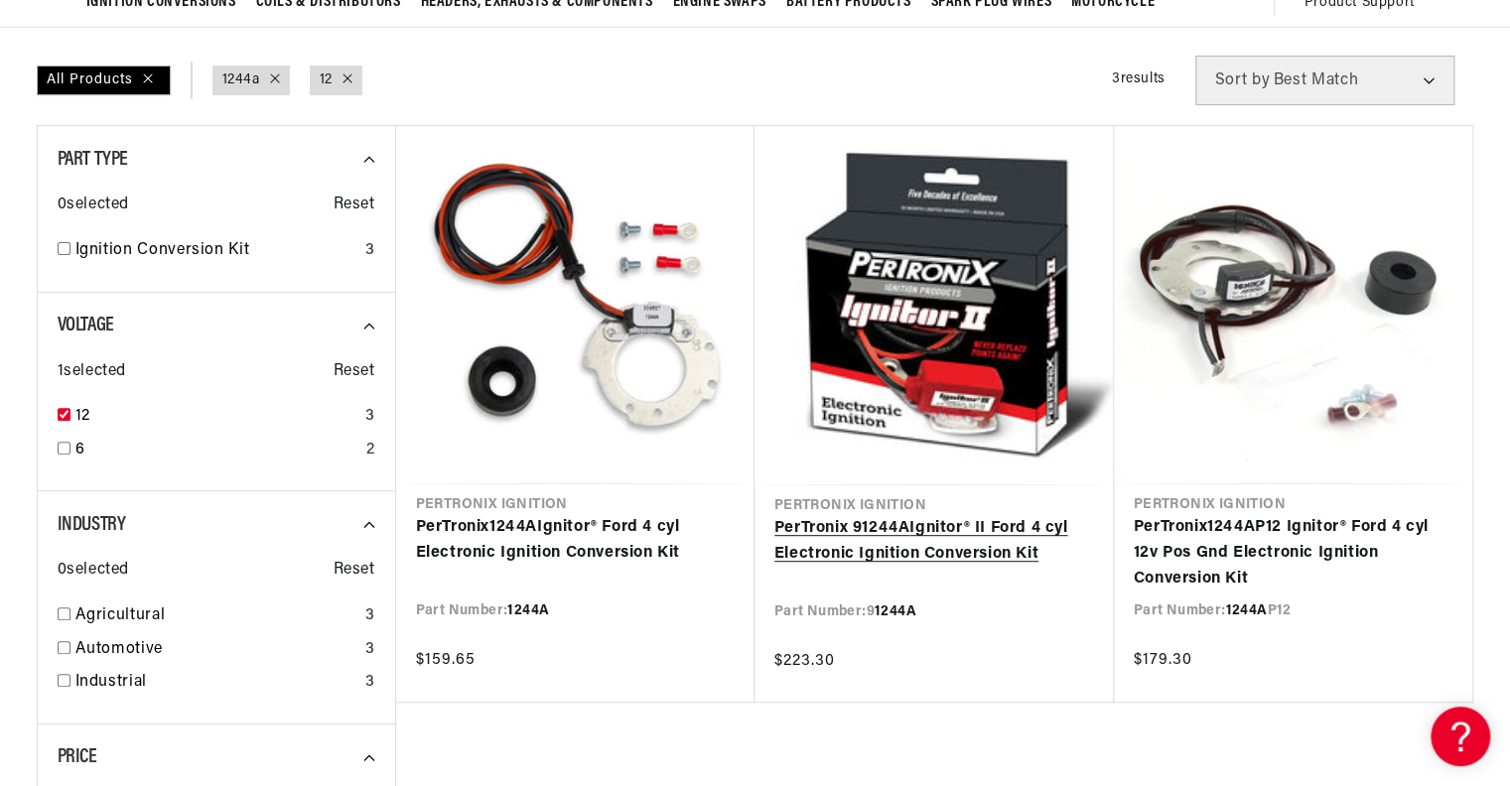
click at [999, 528] on link "PerTronix 9 1244A Ignitor® II Ford 4 cyl Electronic Ignition Conversion Kit" at bounding box center [934, 541] width 320 height 51
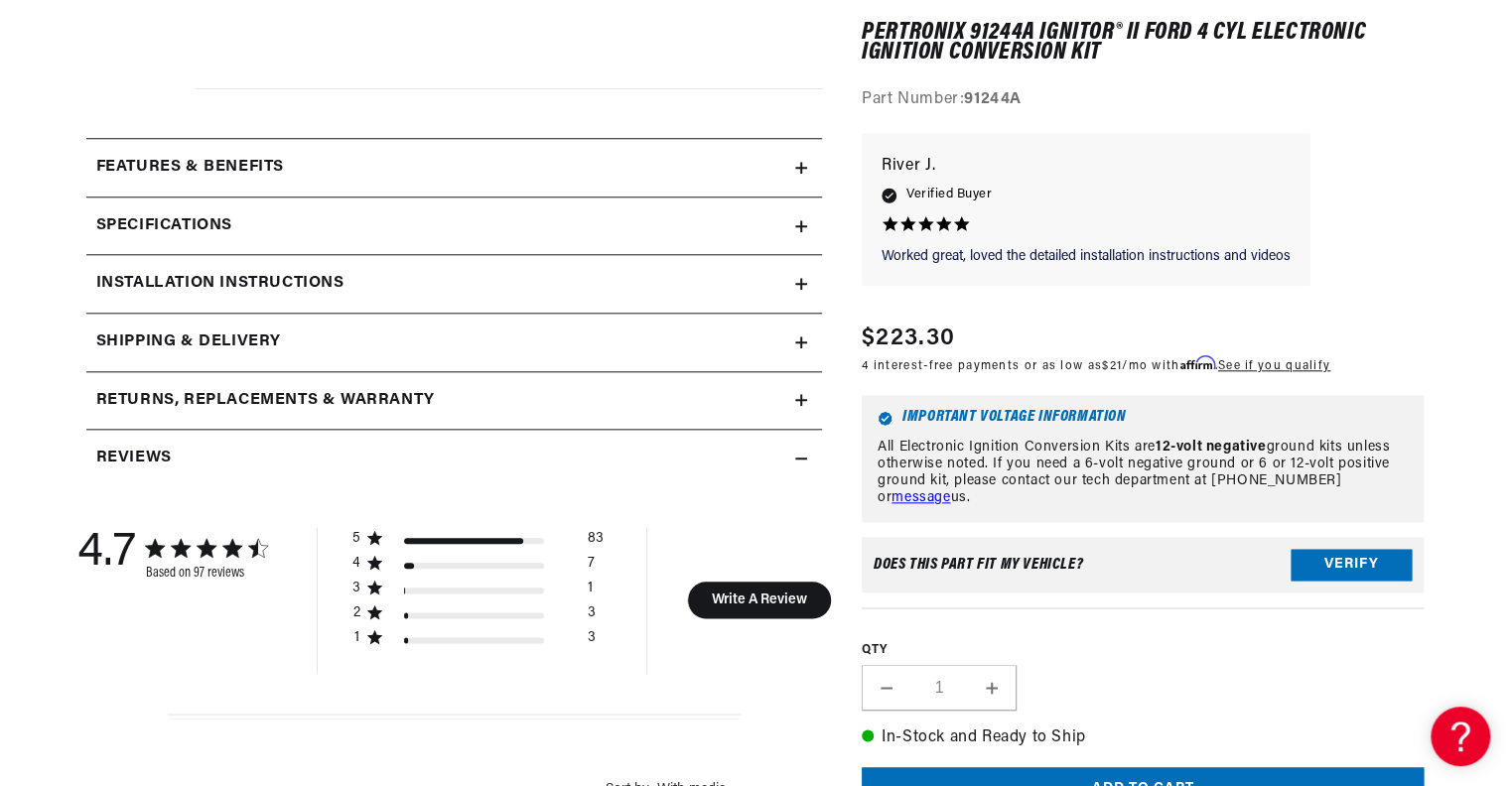
scroll to position [894, 0]
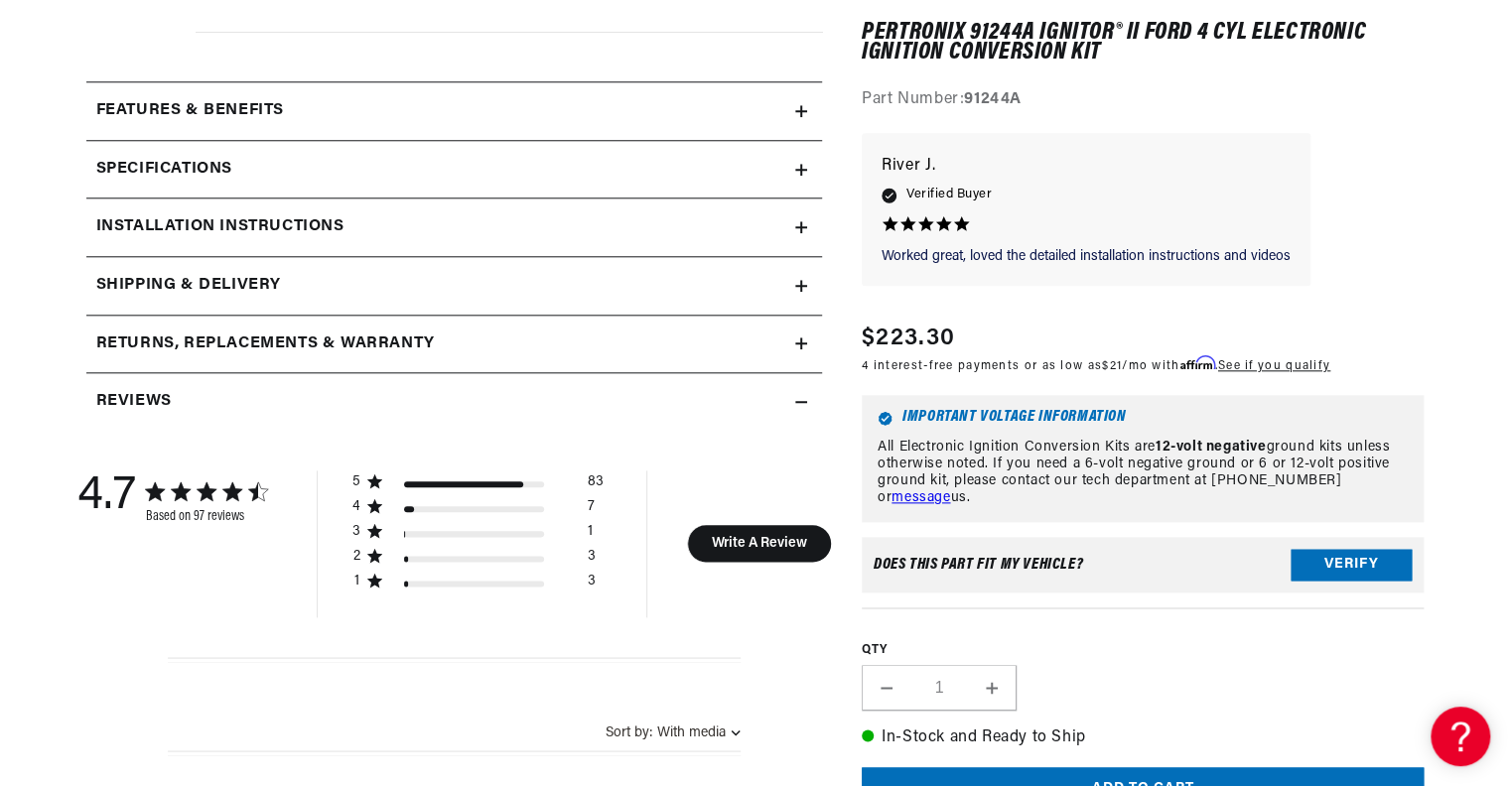
click at [379, 184] on summary "Specifications" at bounding box center [454, 170] width 736 height 58
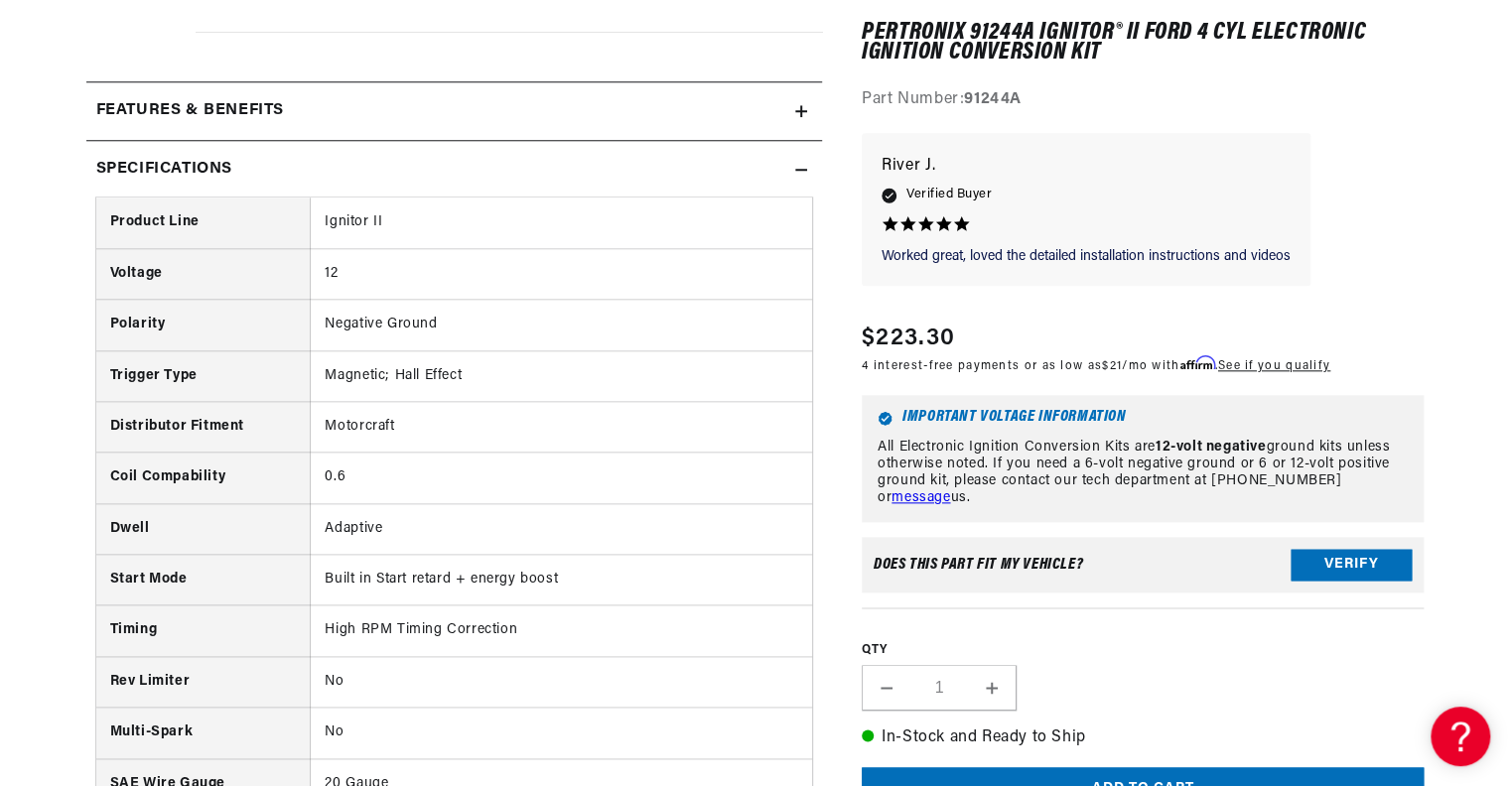
scroll to position [0, 2478]
click at [511, 180] on div "Specifications" at bounding box center [440, 170] width 709 height 26
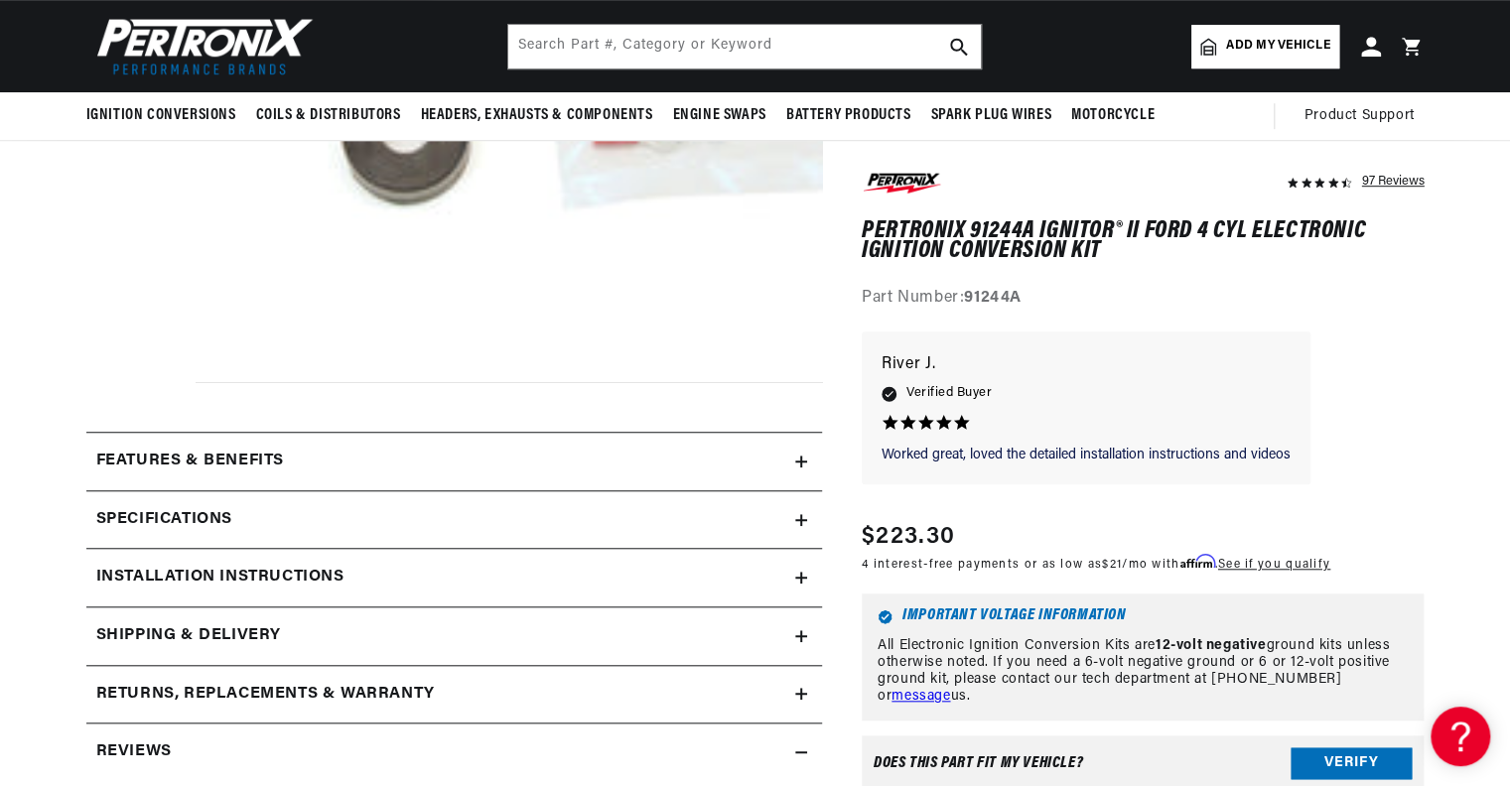
scroll to position [495, 0]
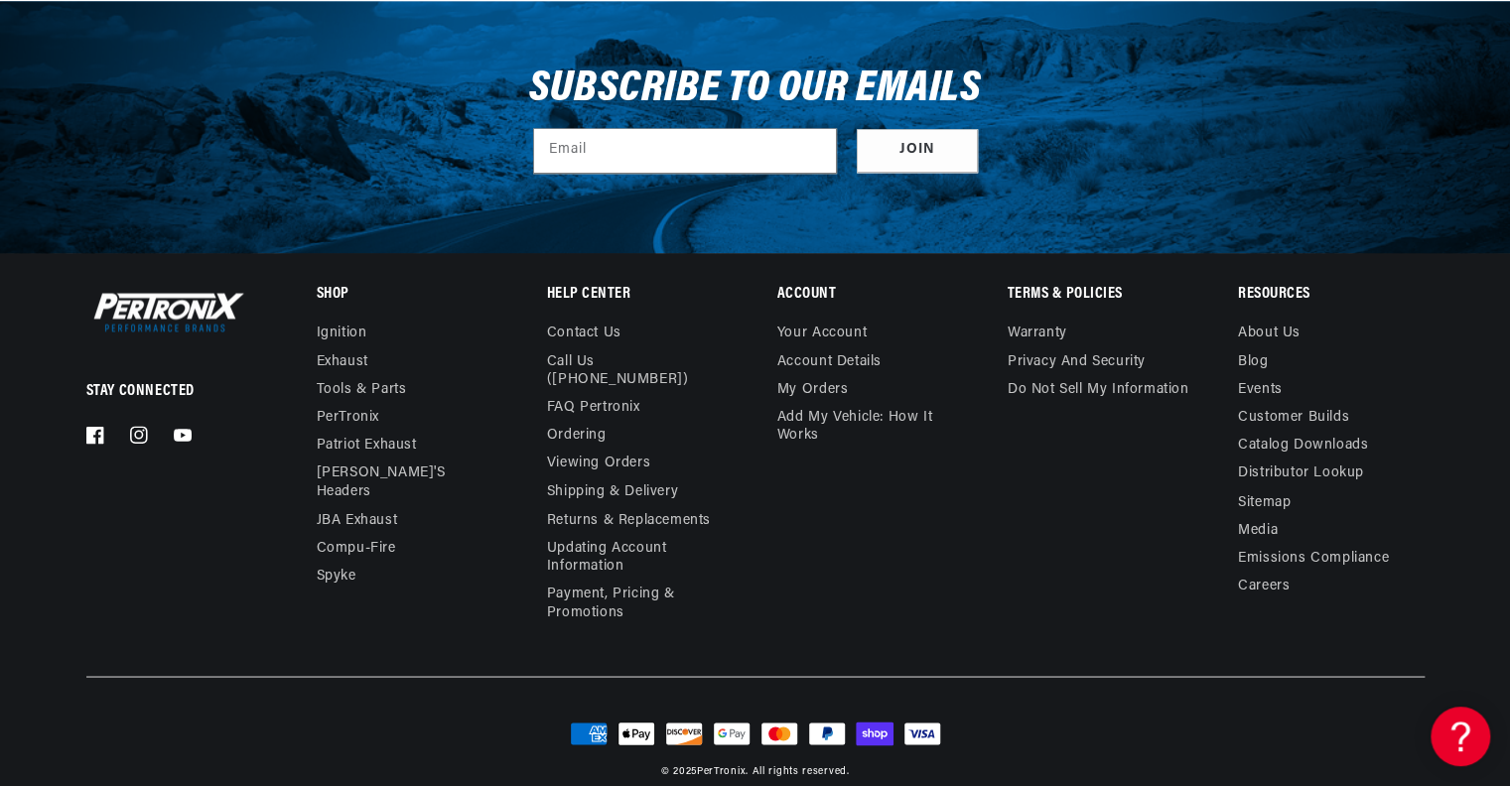
scroll to position [1415, 0]
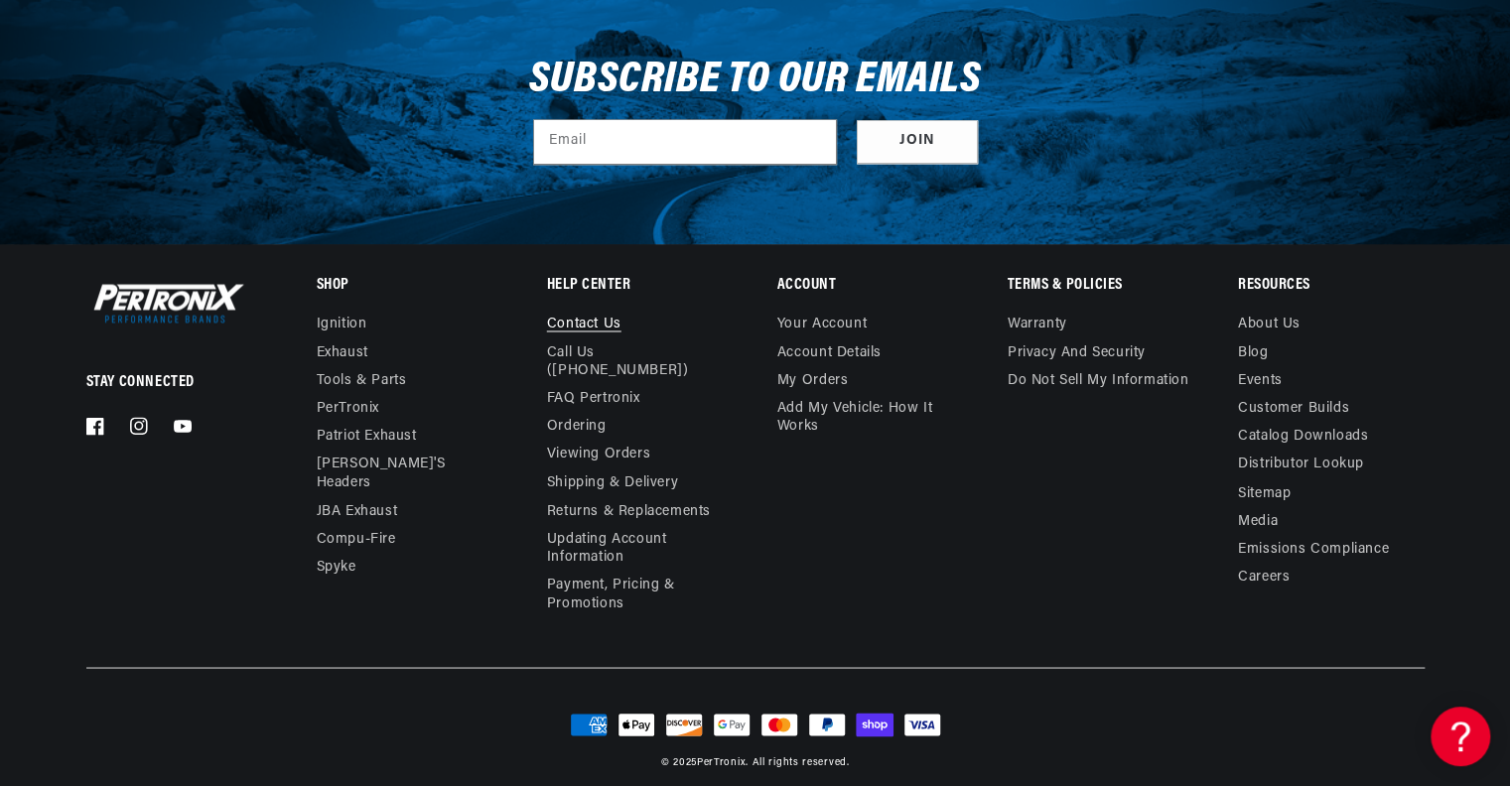
click at [567, 318] on link "Contact us" at bounding box center [584, 327] width 74 height 23
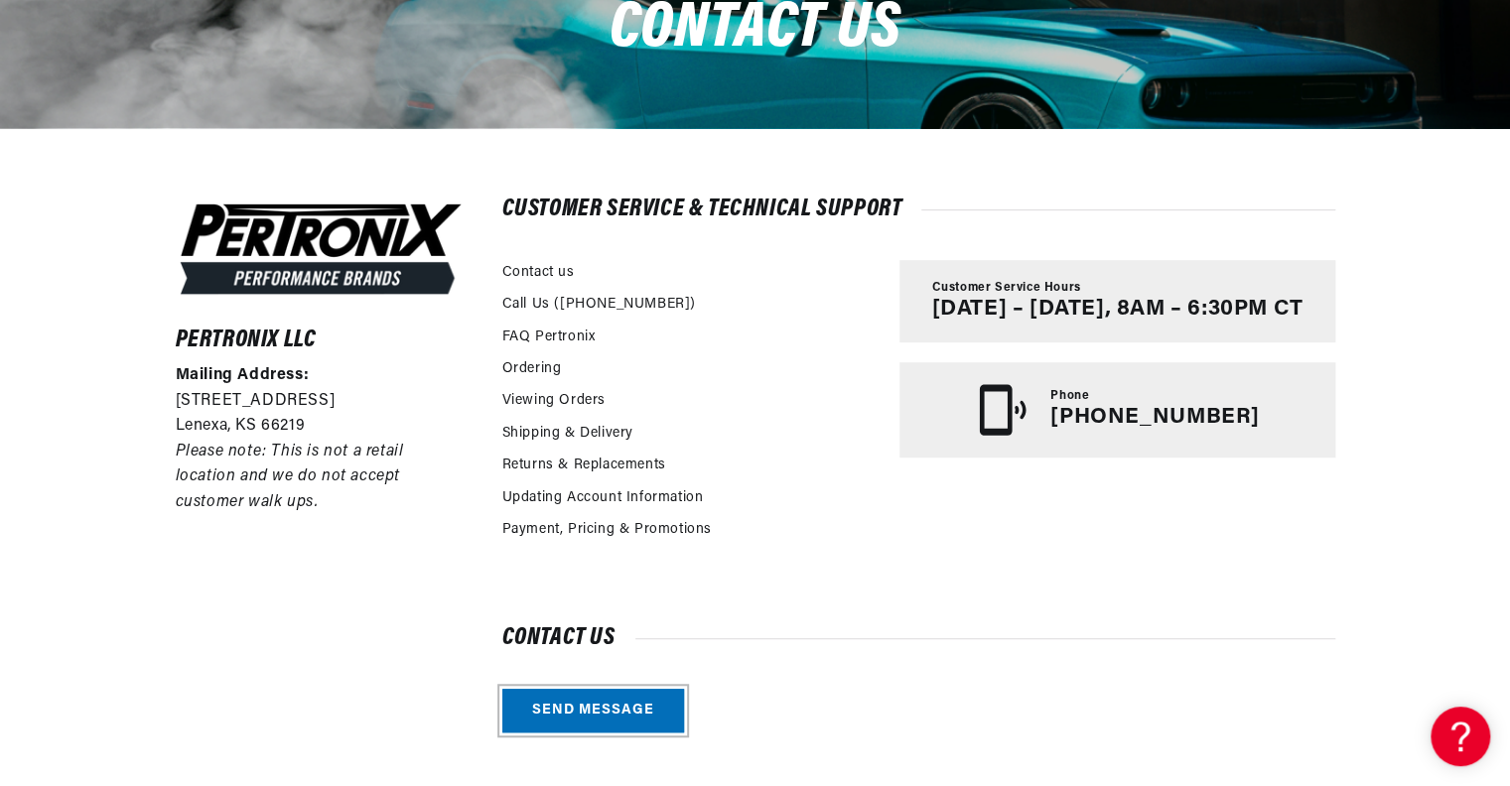
click at [562, 706] on link "Send message" at bounding box center [593, 711] width 182 height 45
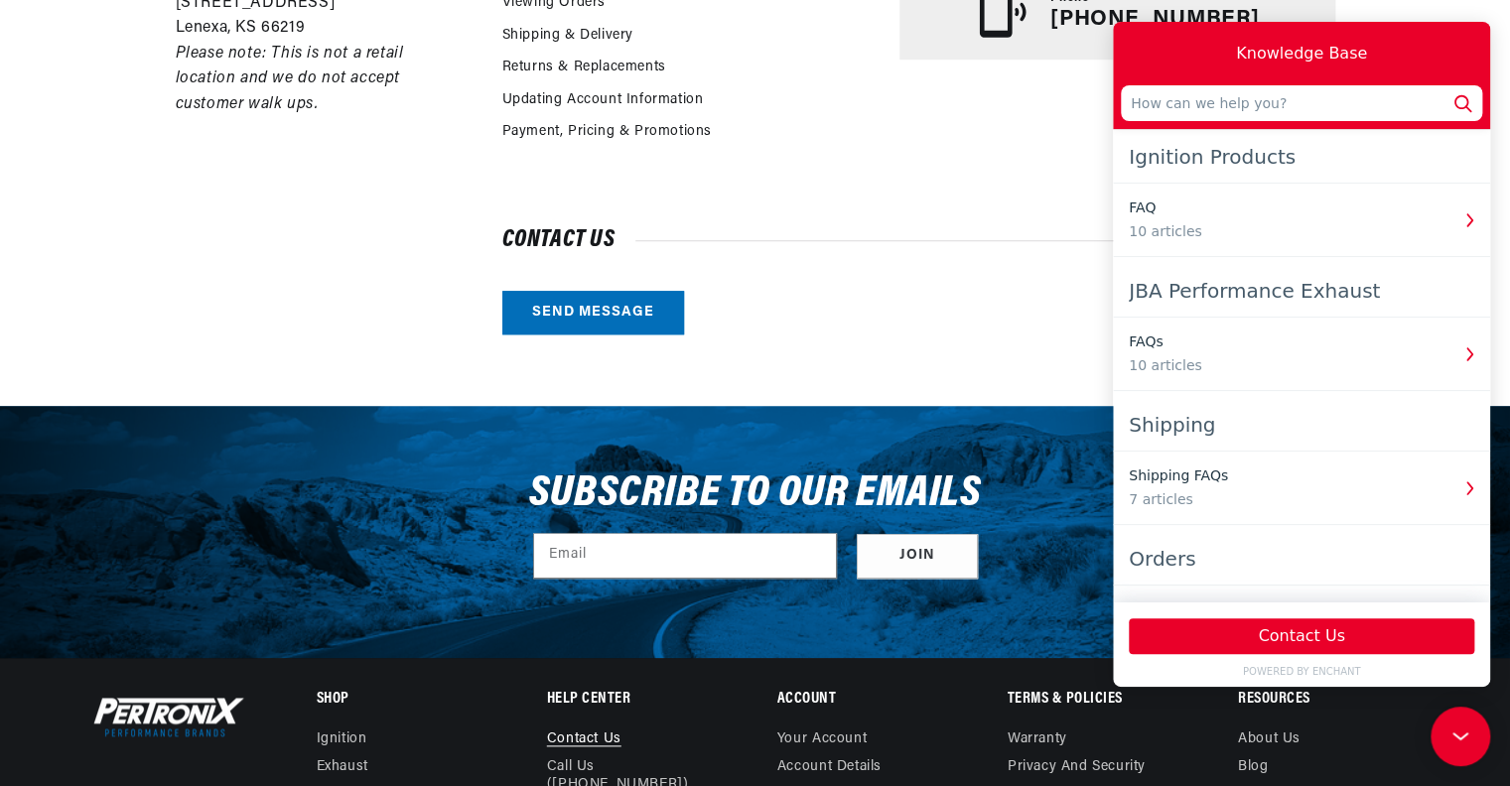
scroll to position [0, 1239]
click at [1285, 634] on button "Contact Us" at bounding box center [1302, 637] width 346 height 36
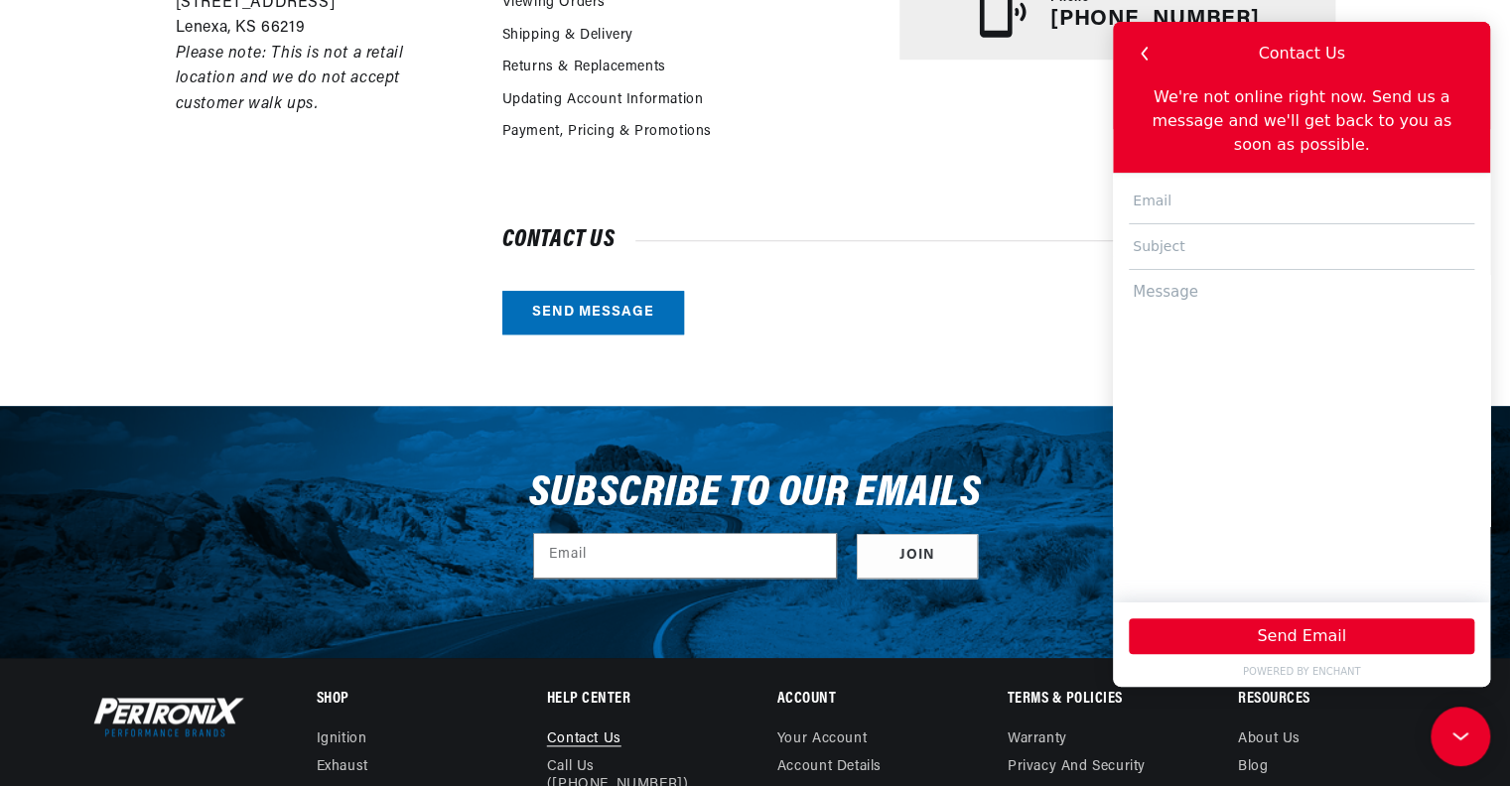
click at [1214, 185] on input "text" at bounding box center [1302, 202] width 346 height 46
type input "[EMAIL_ADDRESS][DOMAIN_NAME]"
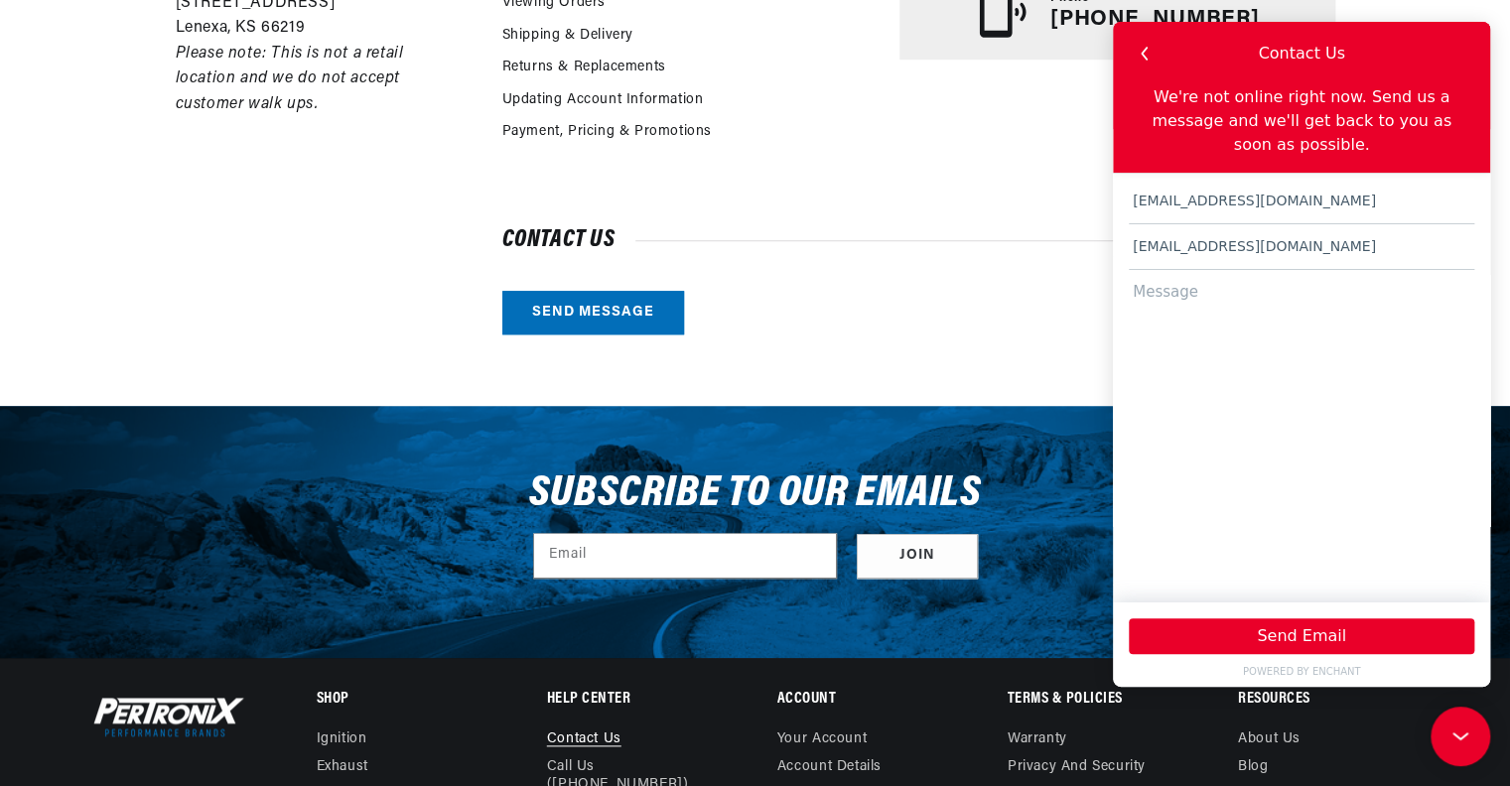
drag, startPoint x: 1326, startPoint y: 220, endPoint x: 1036, endPoint y: 238, distance: 291.4
click at [1113, 238] on html "Knowledge Base [EMAIL_ADDRESS][DOMAIN_NAME] Ignition Products FAQ 10 articles J…" at bounding box center [1301, 354] width 377 height 665
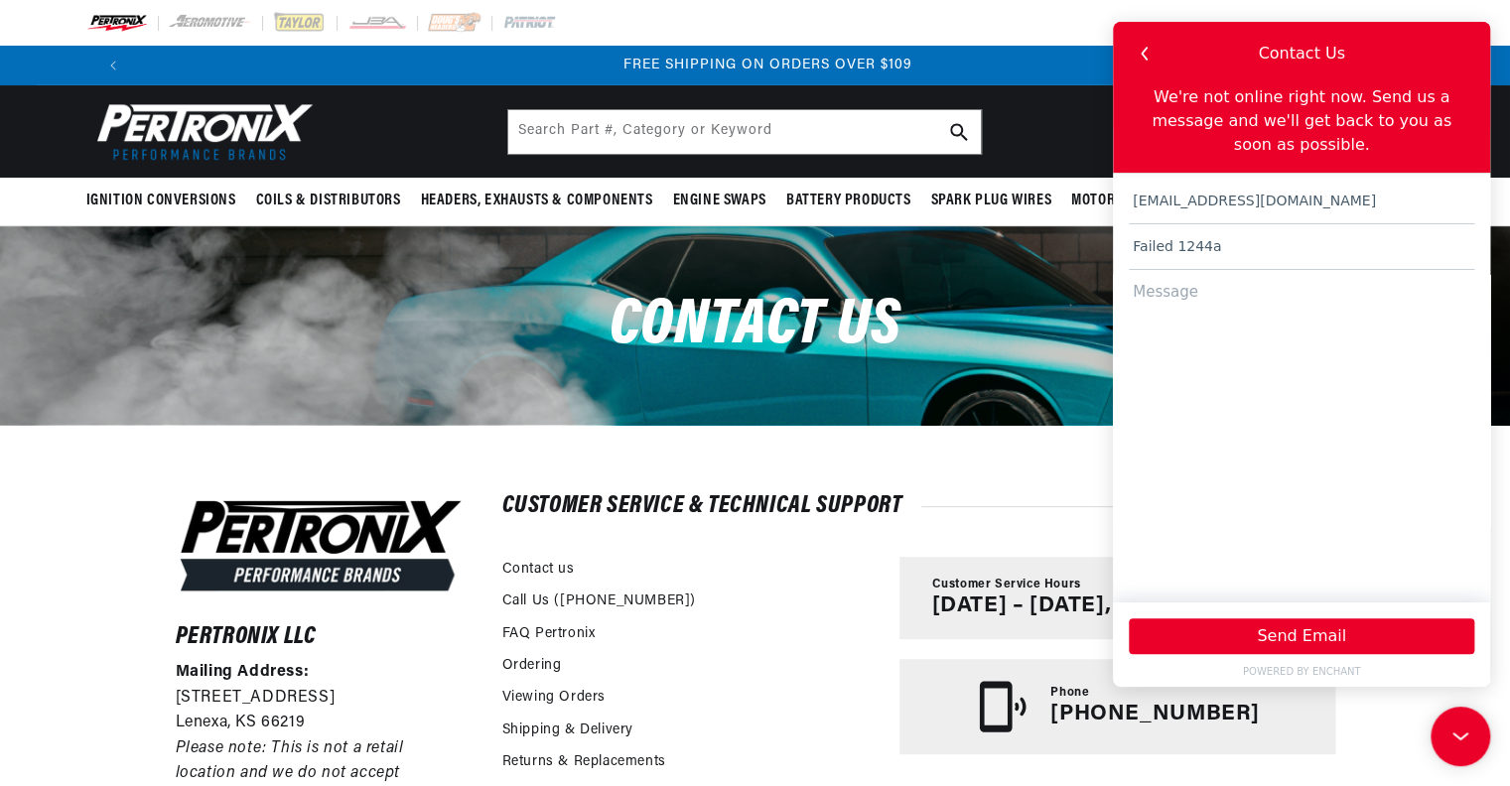
scroll to position [0, 2478]
type input "Failed 1244a ignition module"
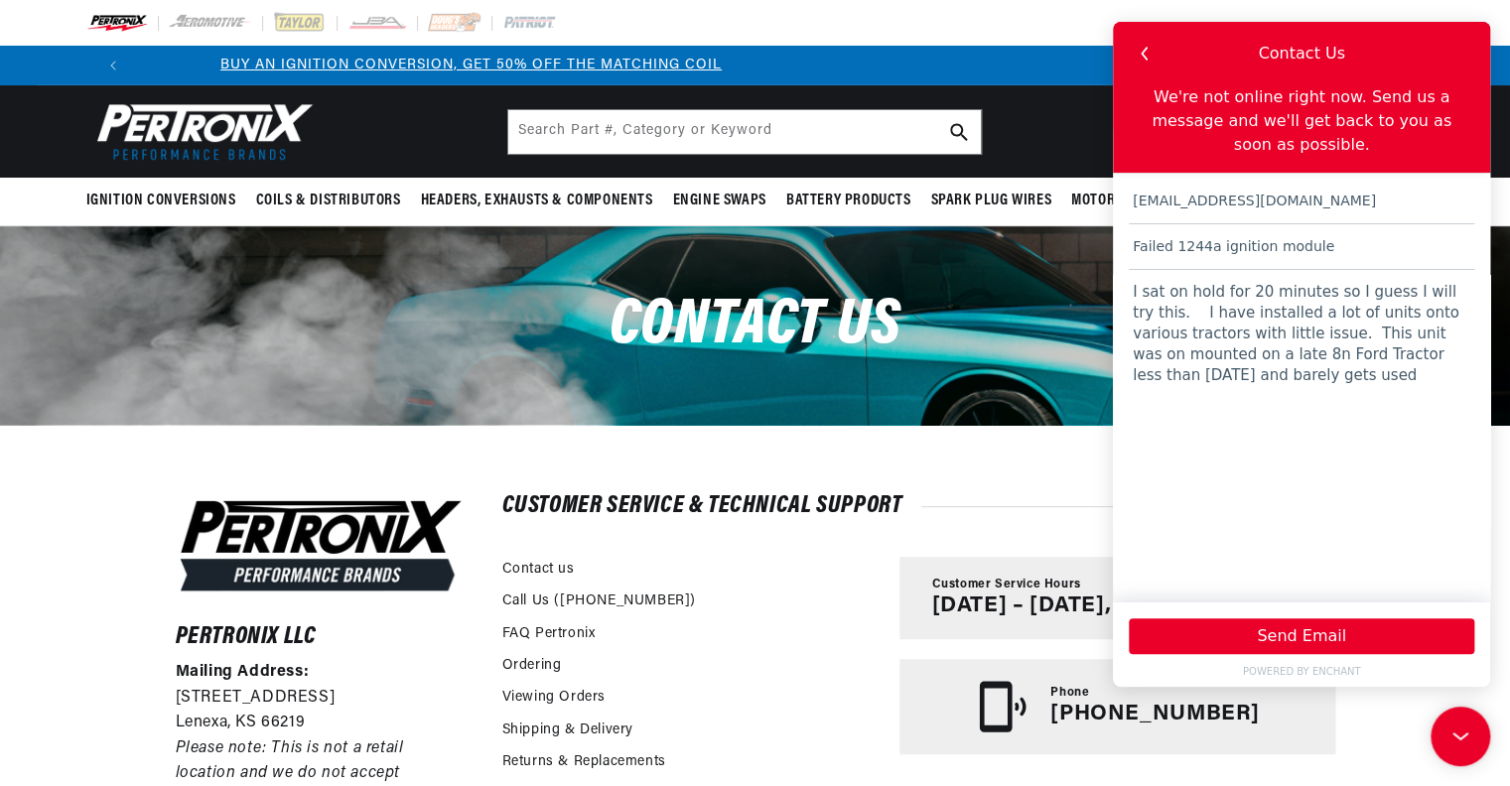
click at [1178, 313] on textarea "I sat on hold for 20 minutes so I guess I will try this. I have installed a lot…" at bounding box center [1302, 427] width 346 height 314
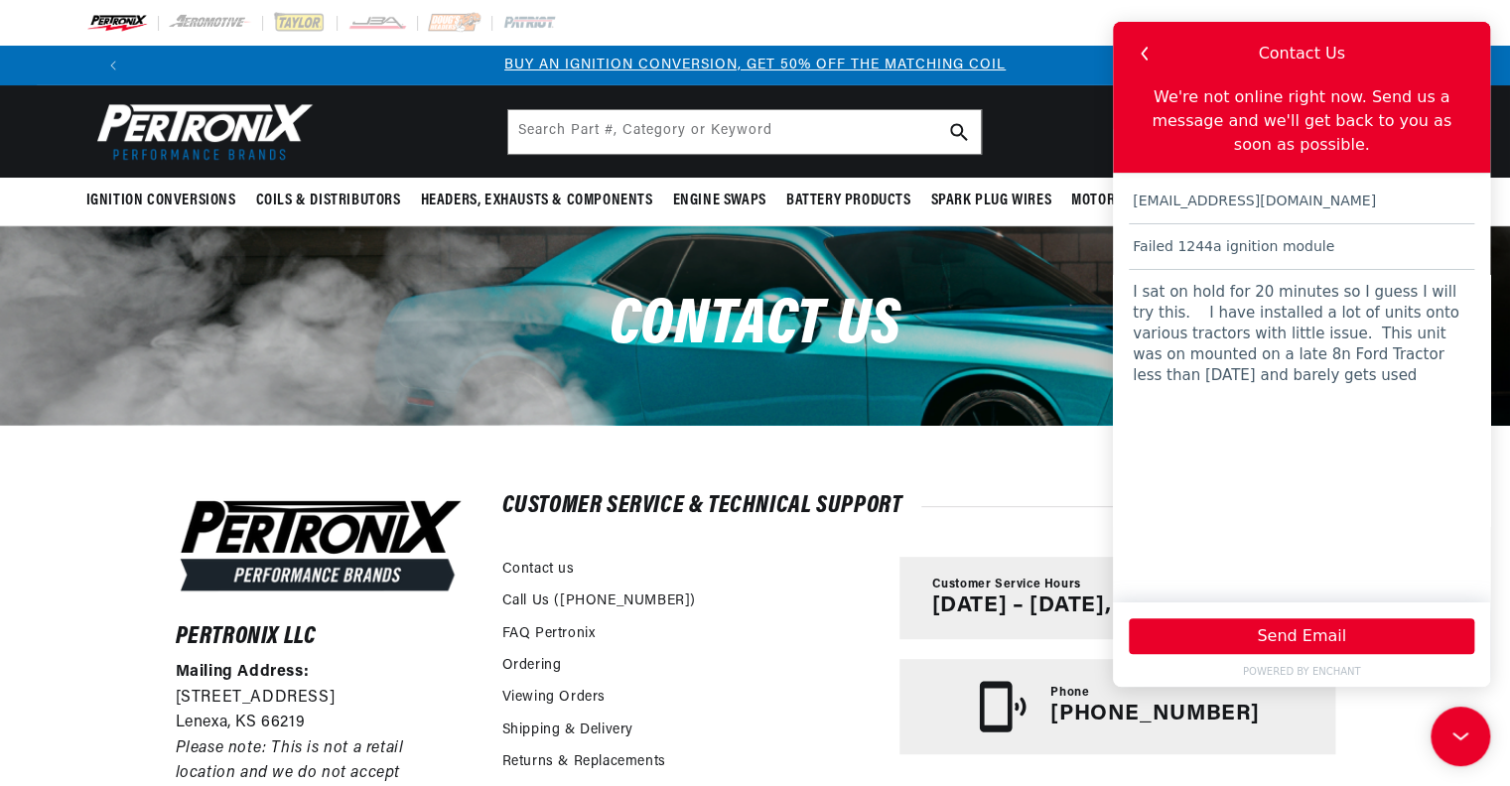
click at [1417, 284] on textarea "I sat on hold for 20 minutes so I guess I will try this. I have installed a lot…" at bounding box center [1302, 427] width 346 height 314
click at [1199, 351] on textarea "I sat on hold for 20 minutes so I guess I will try this. I have installed a lot…" at bounding box center [1302, 427] width 346 height 314
click at [1243, 360] on textarea "I sat on hold for 20 minutes so I guess I will try this. I have installed a lot…" at bounding box center [1302, 427] width 346 height 314
type textarea "I sat on hold for 20 minutes so I guess I will try this. I have installed a lot…"
